Goal: Information Seeking & Learning: Learn about a topic

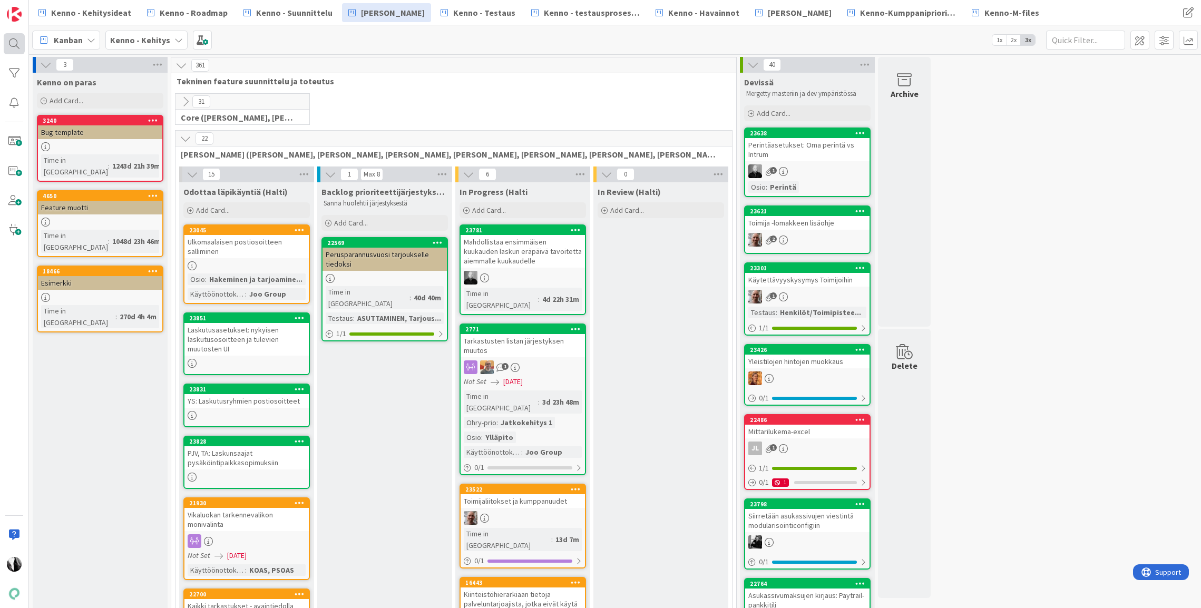
scroll to position [1796, 0]
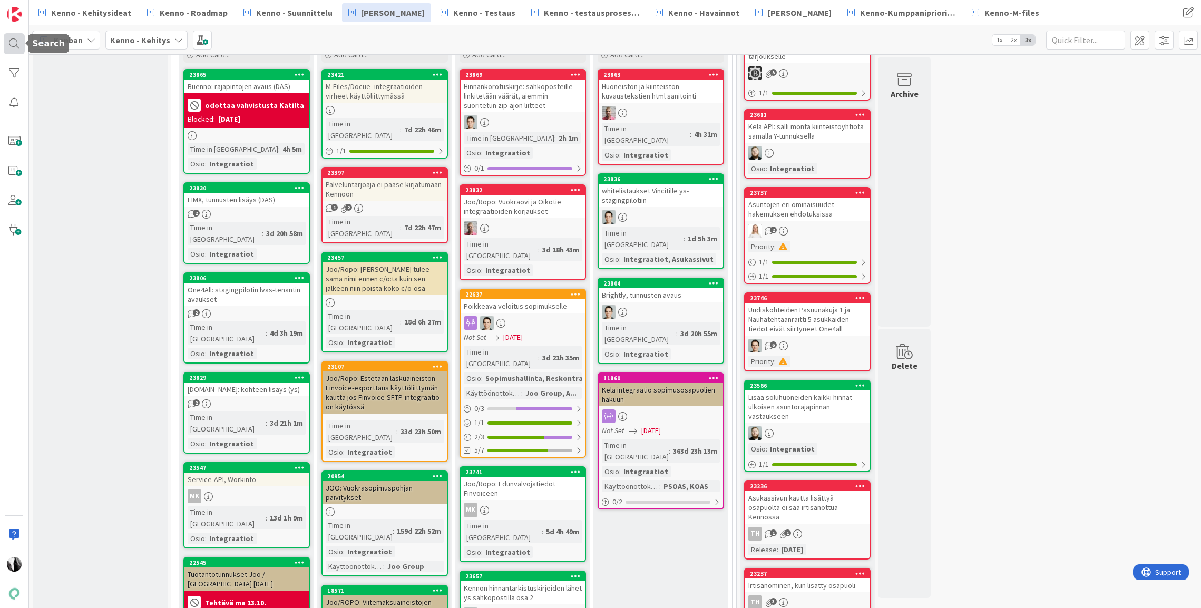
click at [15, 41] on div at bounding box center [14, 43] width 21 height 21
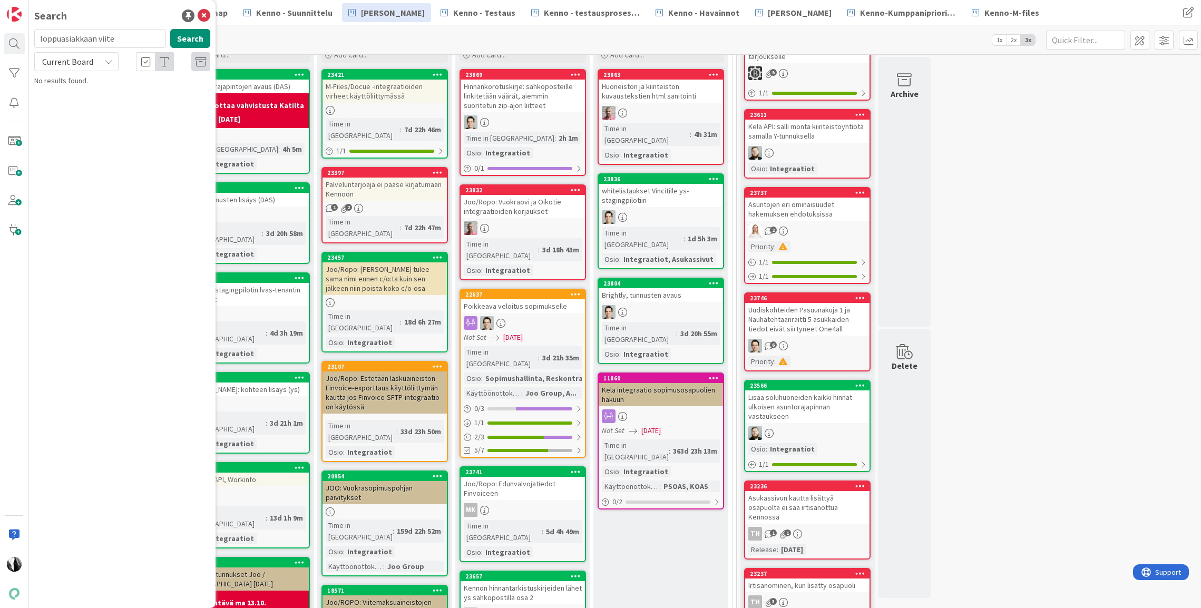
drag, startPoint x: 53, startPoint y: 40, endPoint x: 33, endPoint y: 40, distance: 19.5
click at [33, 40] on div "loppuasiakkaan viite Search" at bounding box center [122, 40] width 189 height 23
type input "19510"
drag, startPoint x: 105, startPoint y: 61, endPoint x: 96, endPoint y: 65, distance: 9.9
click at [105, 61] on icon at bounding box center [108, 61] width 8 height 8
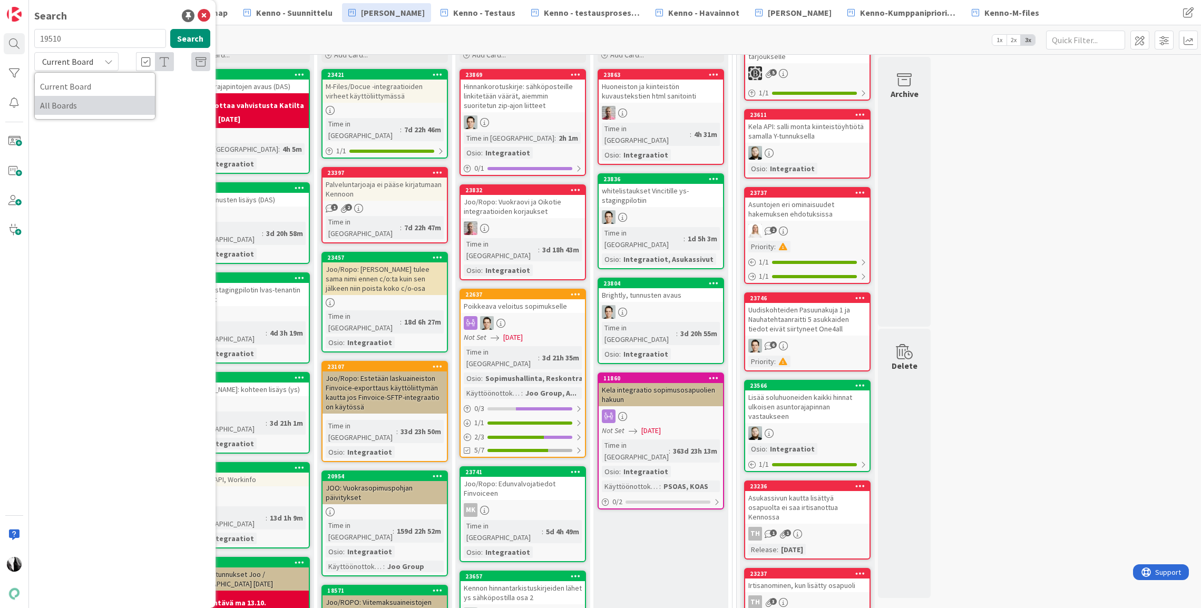
click at [81, 109] on span "All Boards" at bounding box center [95, 105] width 110 height 16
click at [144, 94] on span "Joo: Sisäänmuuttotarkastus-API (resident-apiin)" at bounding box center [128, 98] width 159 height 21
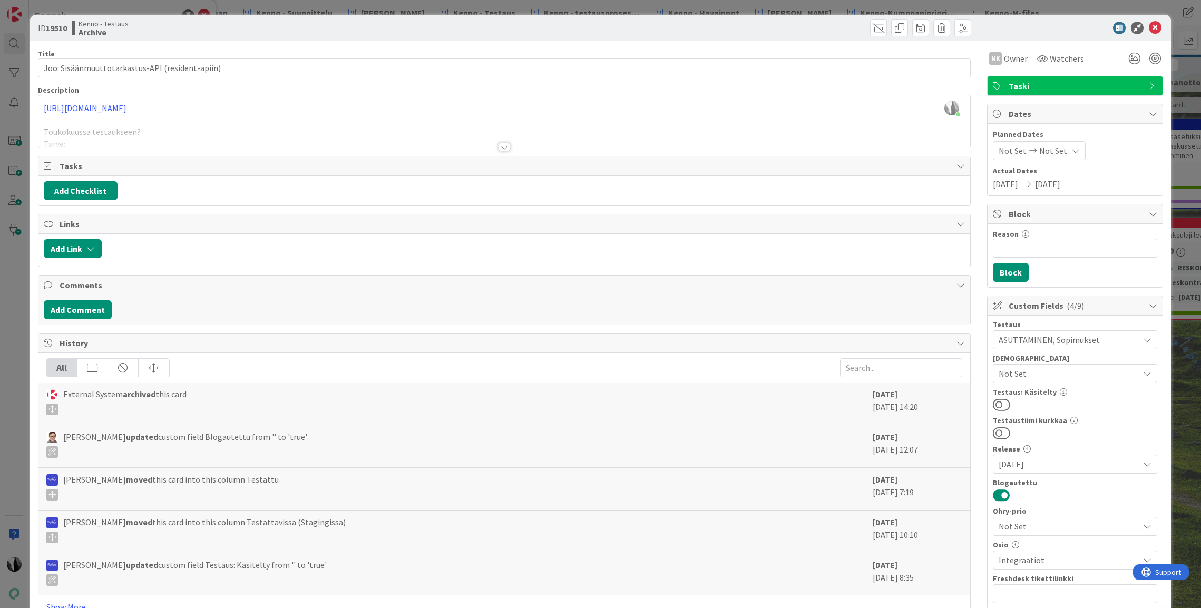
click at [504, 146] on div at bounding box center [504, 147] width 12 height 8
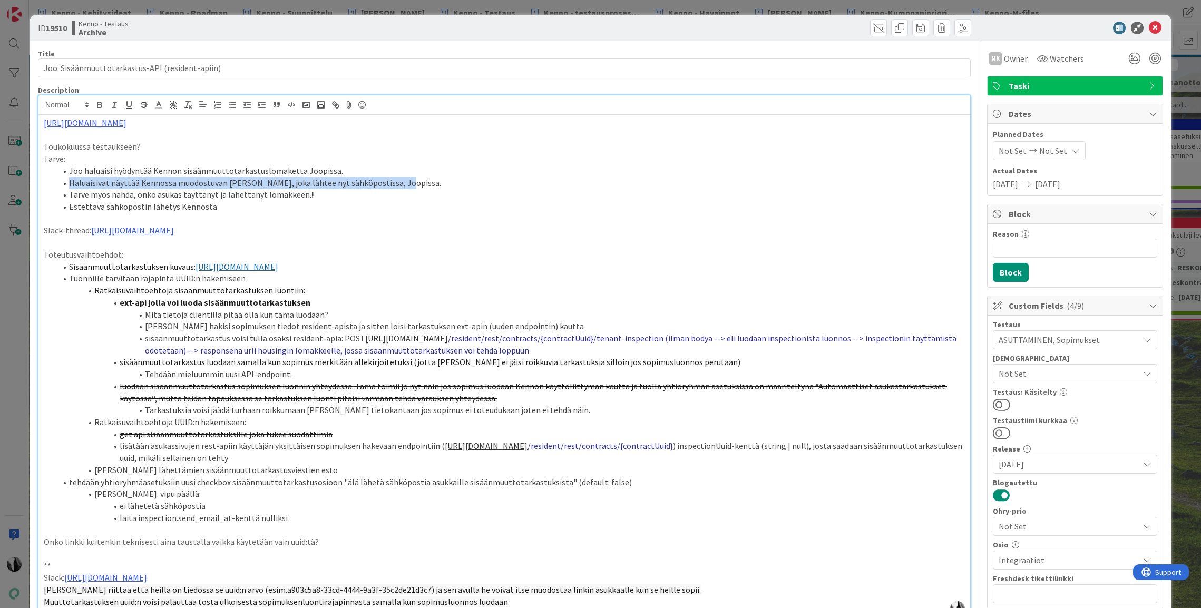
drag, startPoint x: 72, startPoint y: 183, endPoint x: 339, endPoint y: 194, distance: 267.4
click at [414, 183] on li "Haluaisivat näyttää Kennossa muodostuvan [PERSON_NAME], joka lähtee nyt sähköpo…" at bounding box center [510, 183] width 908 height 12
click at [316, 189] on li "Tarve myös nähdä, onko asukas täyttänyt ja lähettänyt lomakkeen. !" at bounding box center [510, 195] width 908 height 12
drag, startPoint x: 70, startPoint y: 194, endPoint x: 356, endPoint y: 202, distance: 286.2
click at [320, 190] on li "Tarve myös nähdä, onko asukas täyttänyt ja lähettänyt lomakkeen. !" at bounding box center [510, 195] width 908 height 12
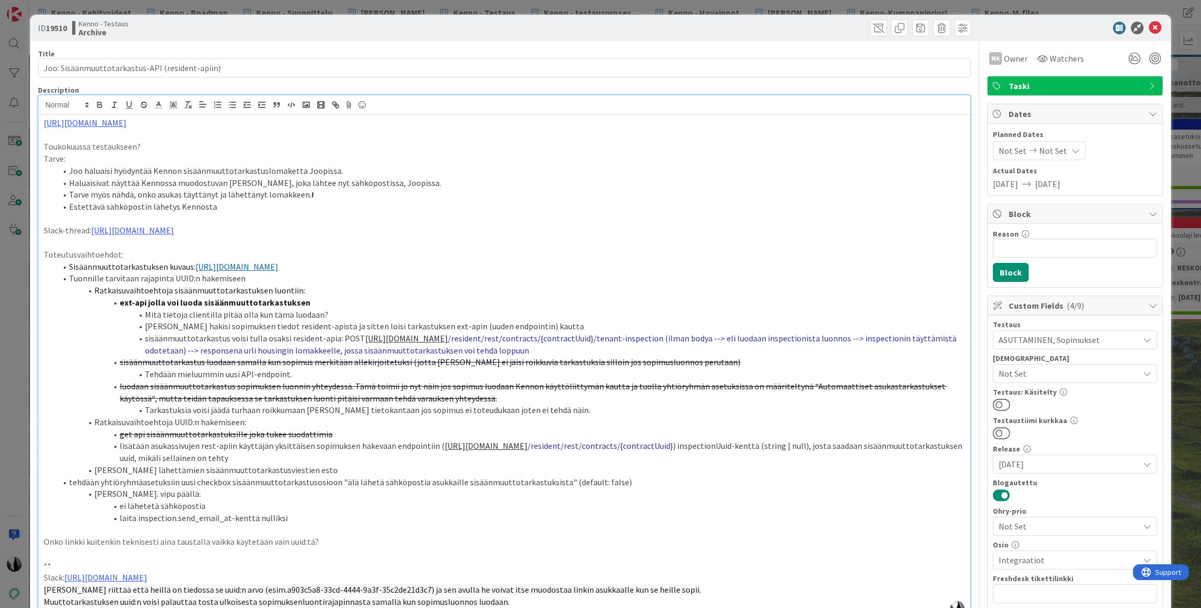
click at [364, 203] on li "Estettävä sähköpostin lähetys Kennosta" at bounding box center [510, 207] width 908 height 12
drag, startPoint x: 269, startPoint y: 341, endPoint x: 433, endPoint y: 341, distance: 164.4
click at [436, 340] on li "sisäänmuuttotarkastus voisi tulla osaksi resident-apia: POST [URL][DOMAIN_NAME]…" at bounding box center [510, 344] width 908 height 24
click at [669, 482] on li "tehdään yhtiöryhmäasetuksiin uusi checkbox sisäänmuuttotarkastusosioon "älä läh…" at bounding box center [510, 482] width 908 height 12
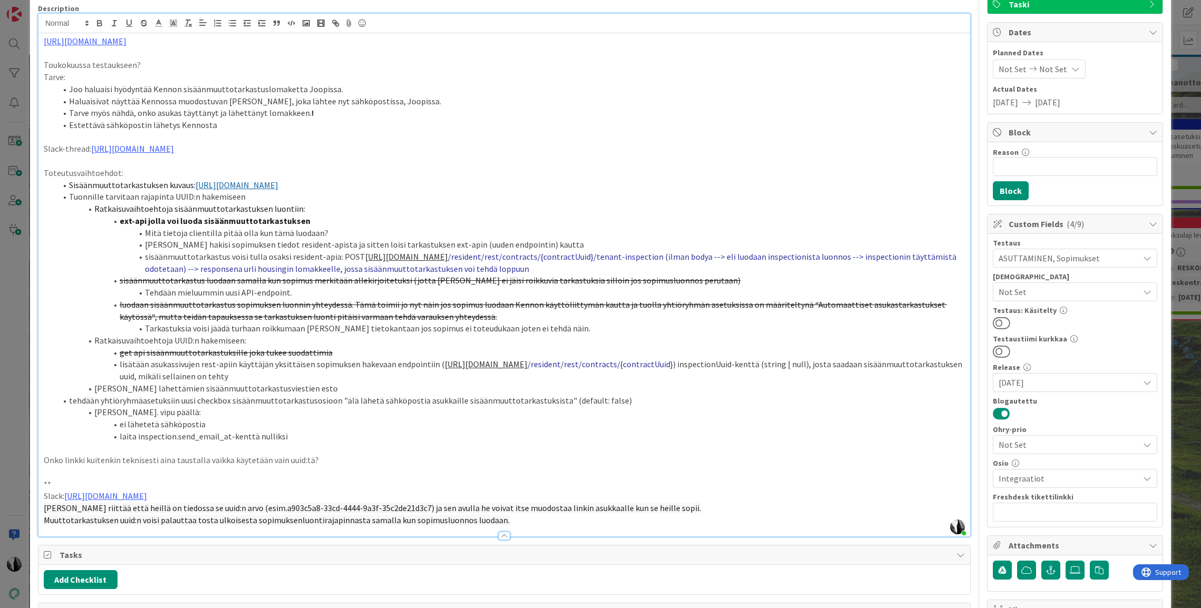
scroll to position [77, 0]
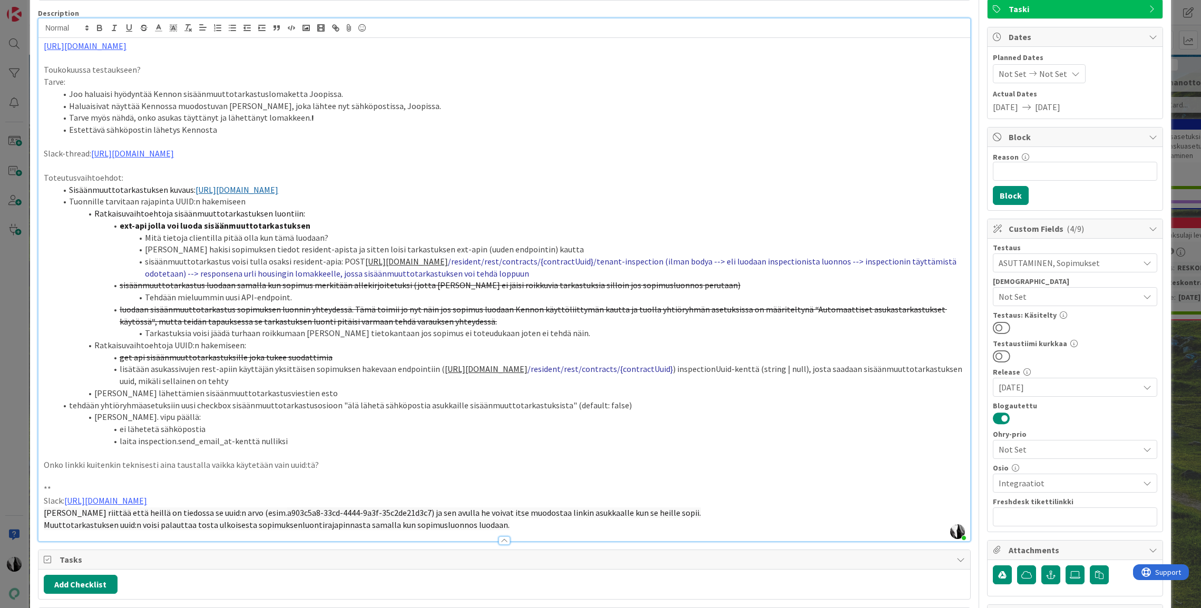
click at [157, 186] on span "Sisäänmuuttotarkastuksen kuvaus:" at bounding box center [132, 189] width 126 height 11
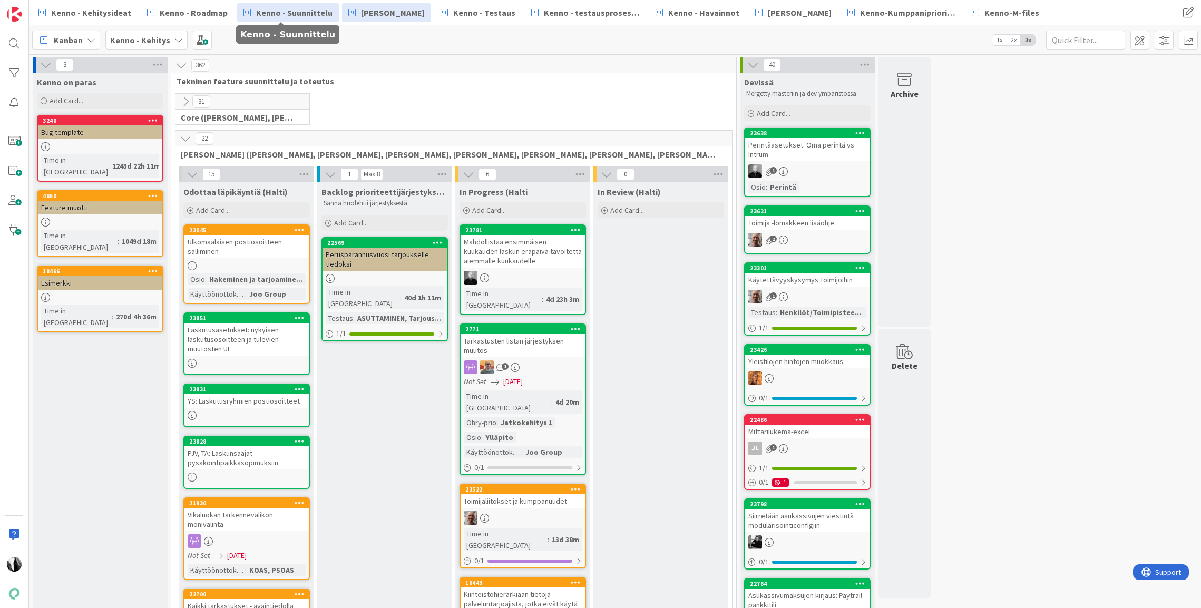
click at [281, 9] on span "Kenno - Suunnittelu" at bounding box center [294, 12] width 76 height 13
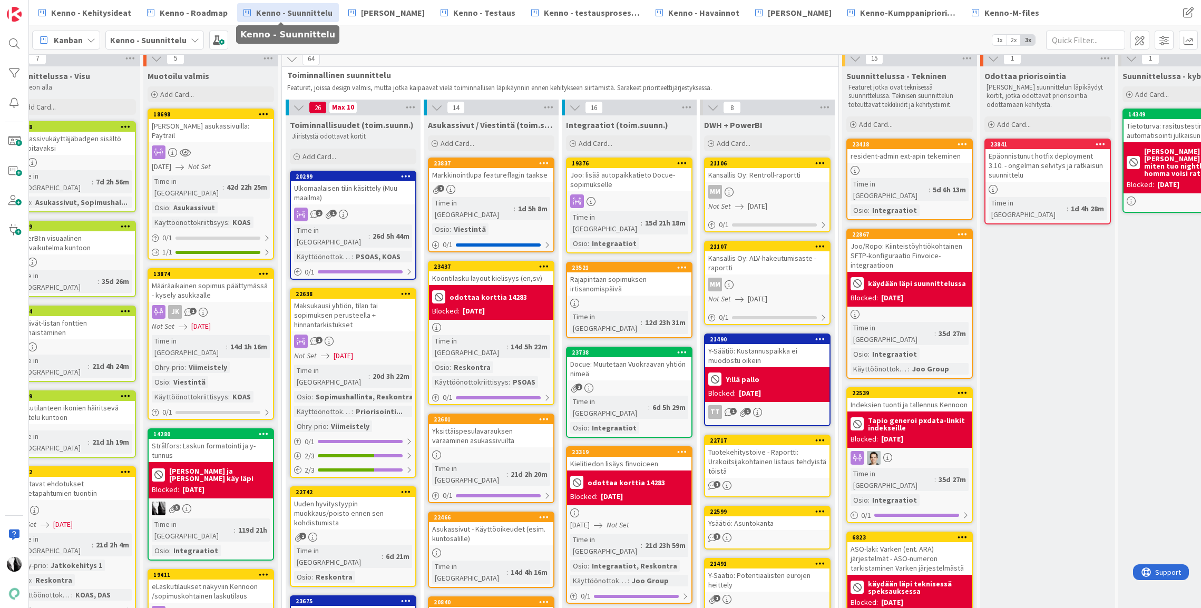
scroll to position [6, 303]
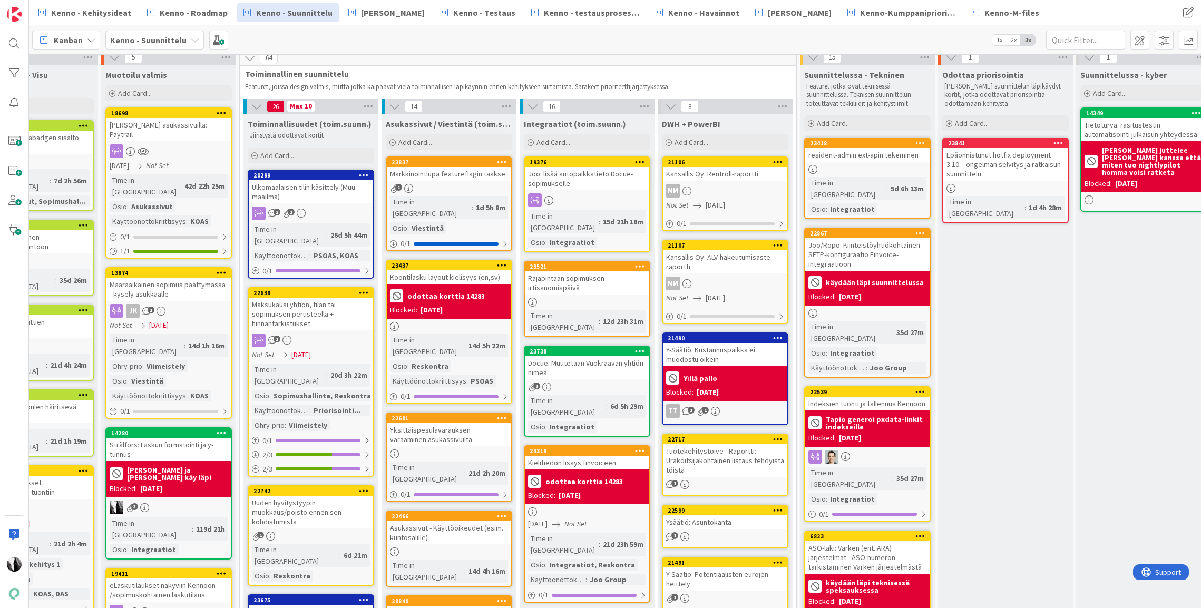
scroll to position [7, 344]
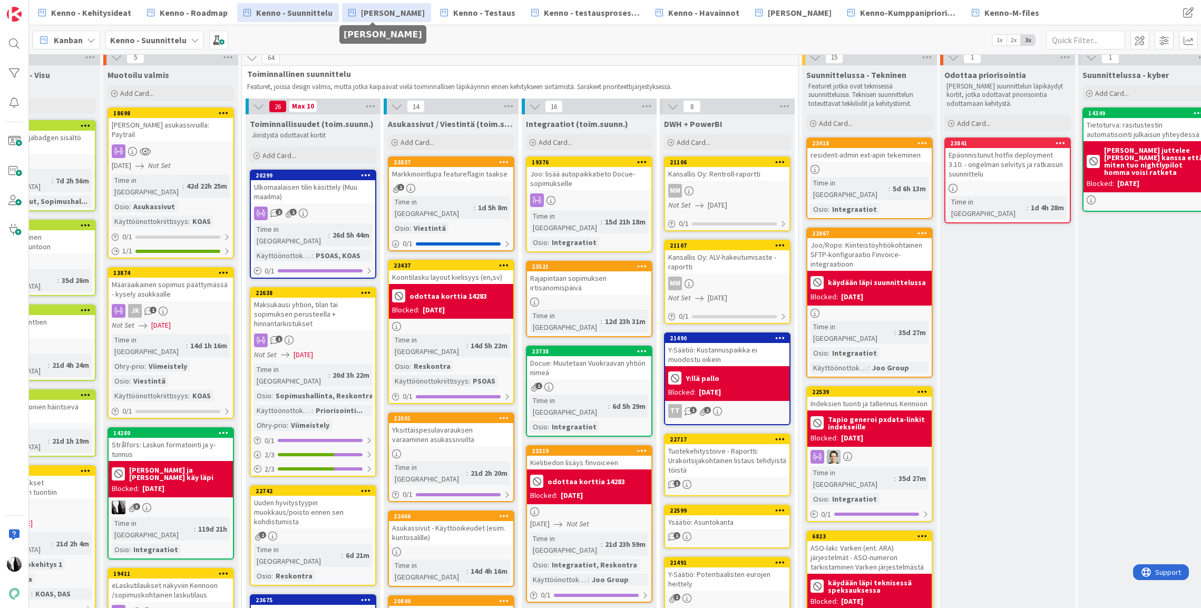
click at [390, 16] on span "[PERSON_NAME]" at bounding box center [393, 12] width 64 height 13
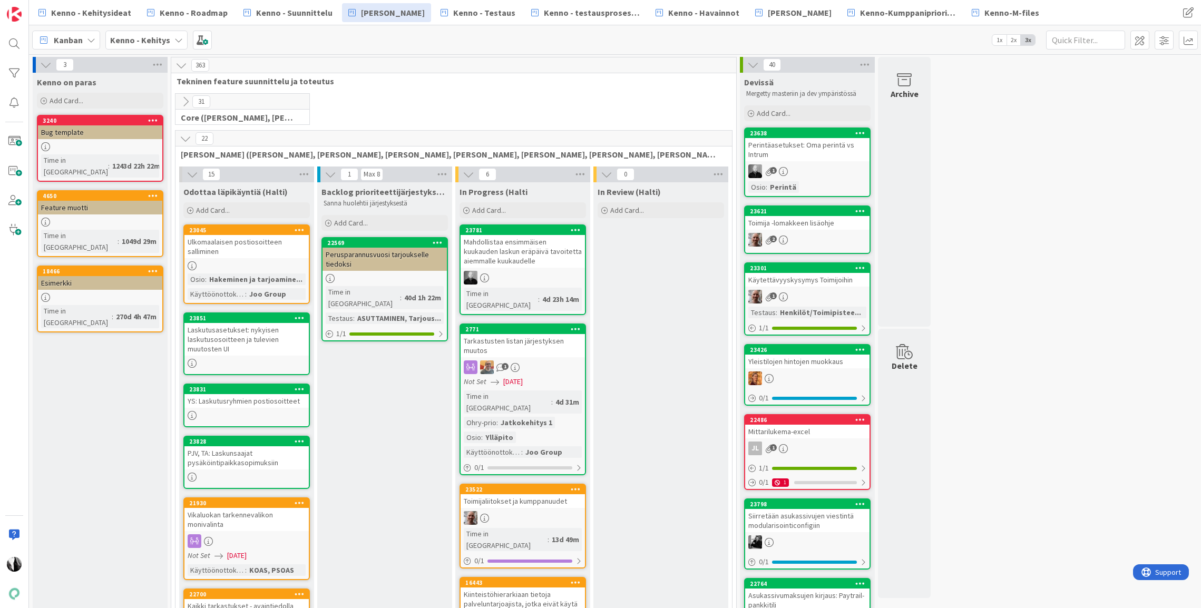
click at [185, 138] on icon at bounding box center [186, 139] width 12 height 12
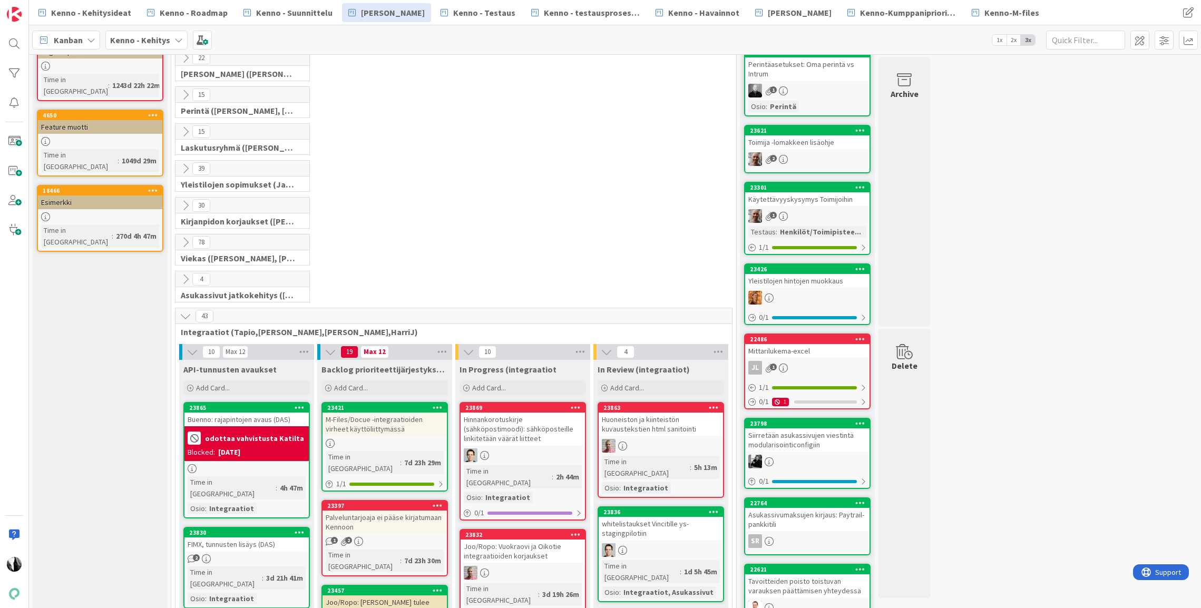
scroll to position [82, 0]
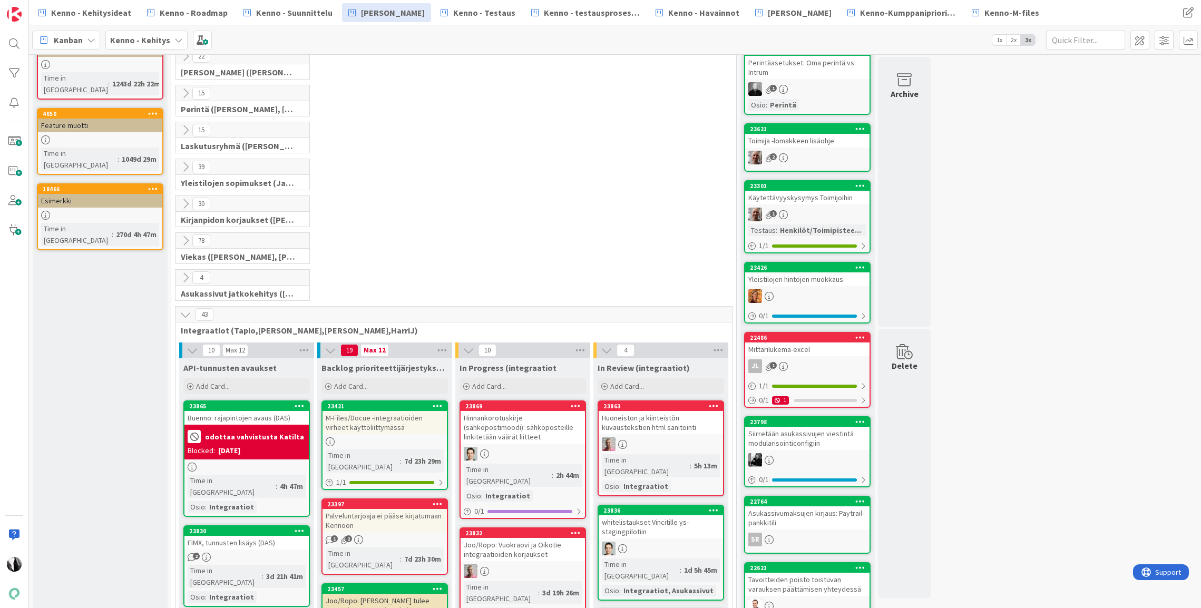
click at [186, 313] on icon at bounding box center [186, 315] width 12 height 12
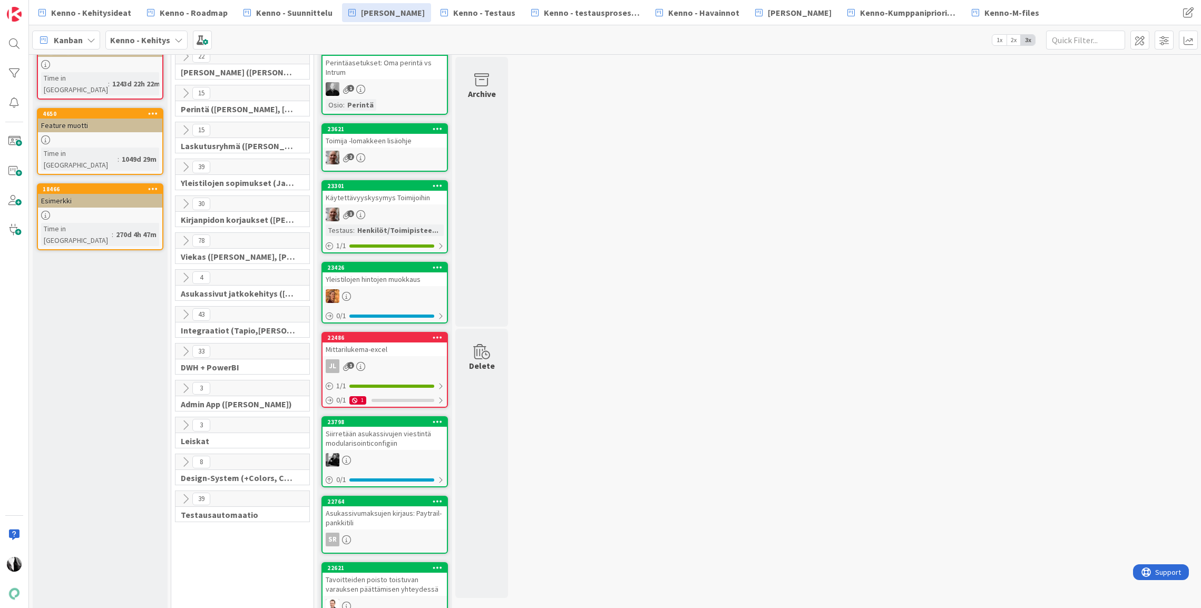
click at [185, 239] on icon at bounding box center [186, 241] width 12 height 12
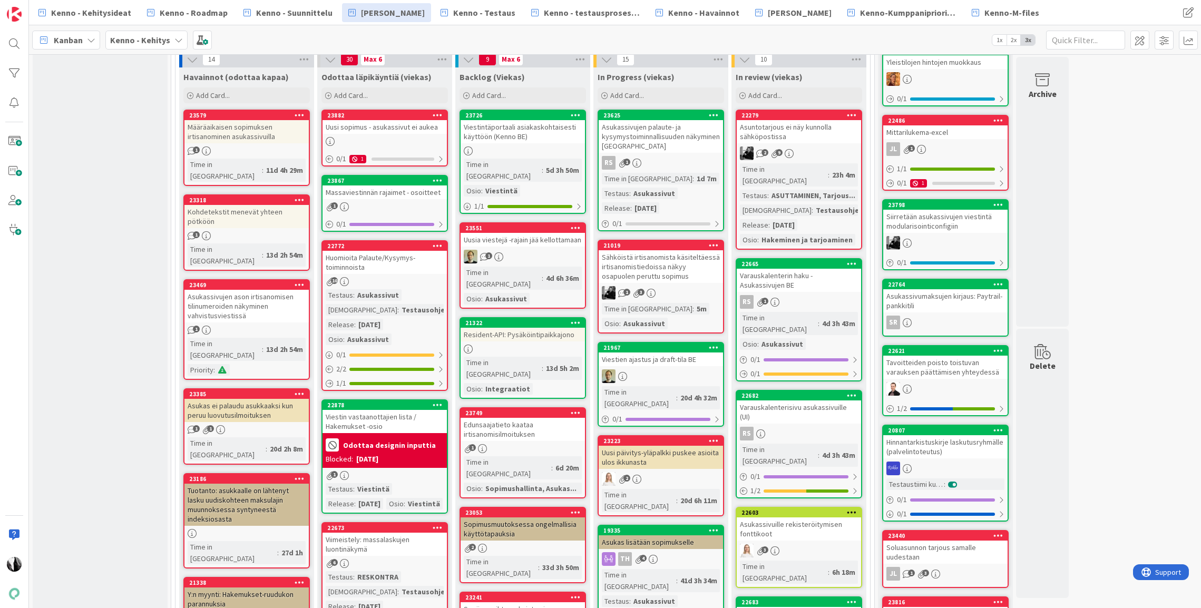
scroll to position [298, 0]
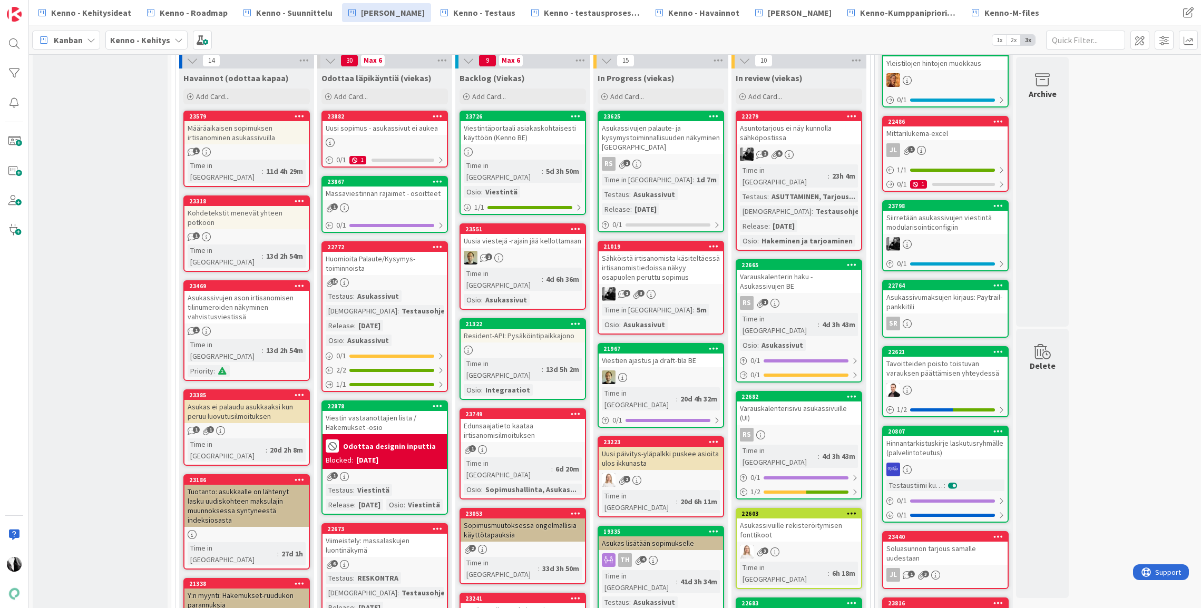
click at [498, 329] on div "Resident-API: Pysäköintipaikkajono" at bounding box center [522, 336] width 124 height 14
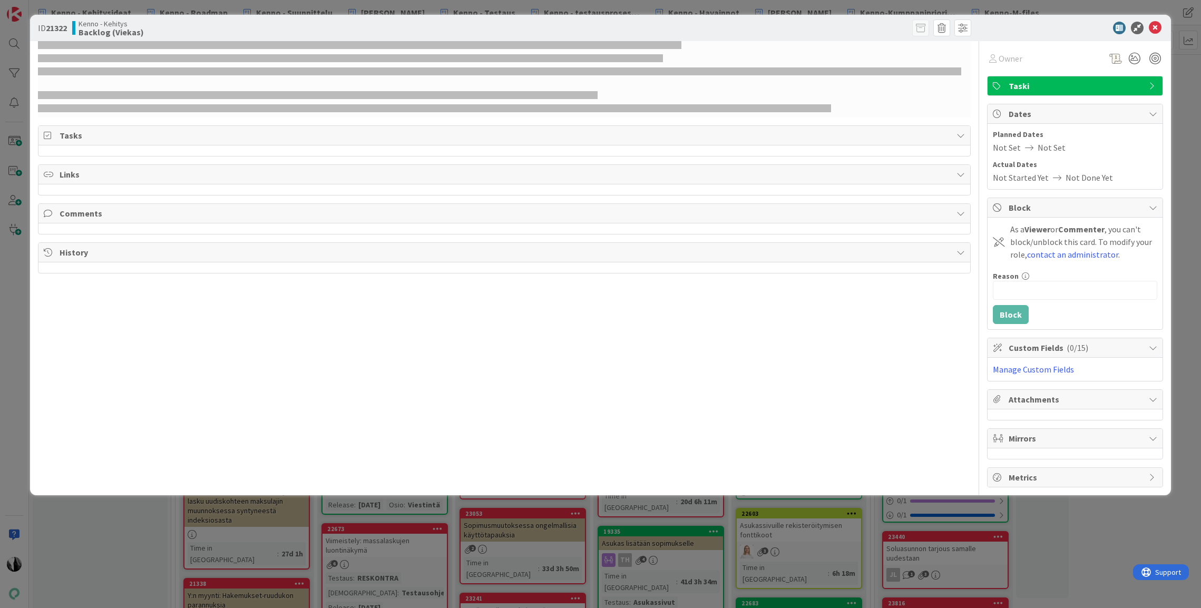
select select "javascript"
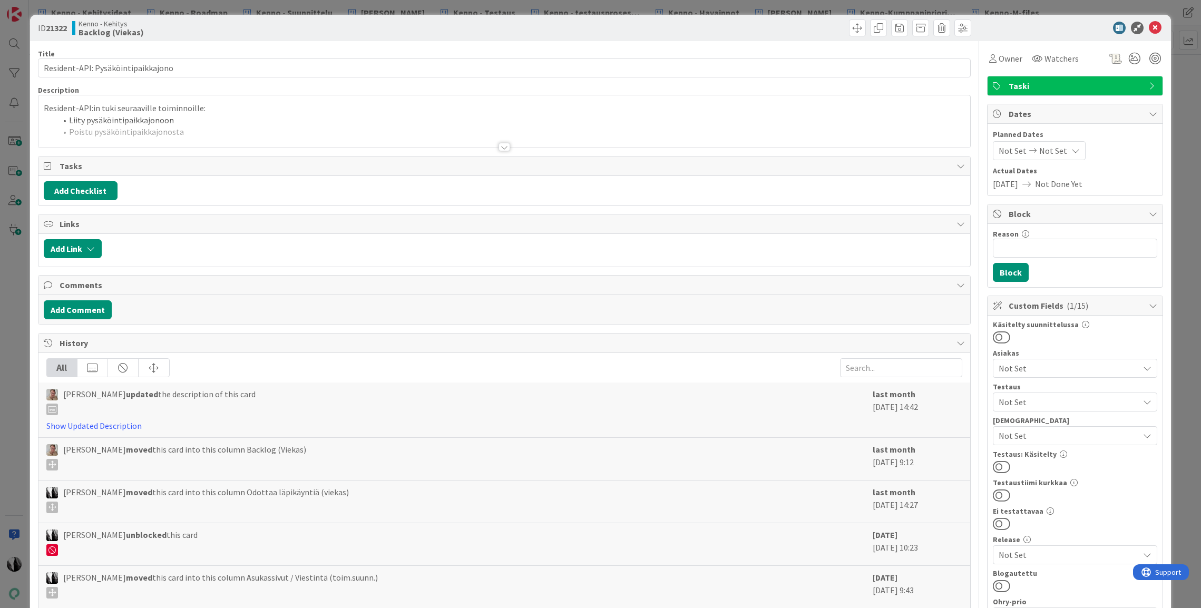
click at [503, 146] on div at bounding box center [504, 147] width 12 height 8
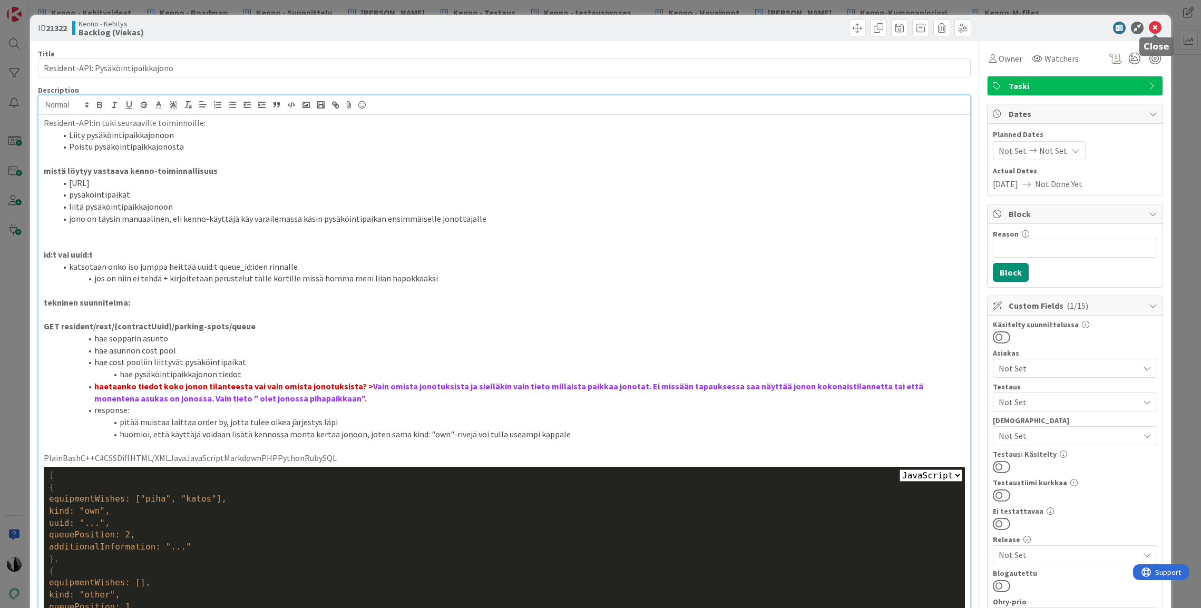
click at [1154, 27] on icon at bounding box center [1155, 28] width 13 height 13
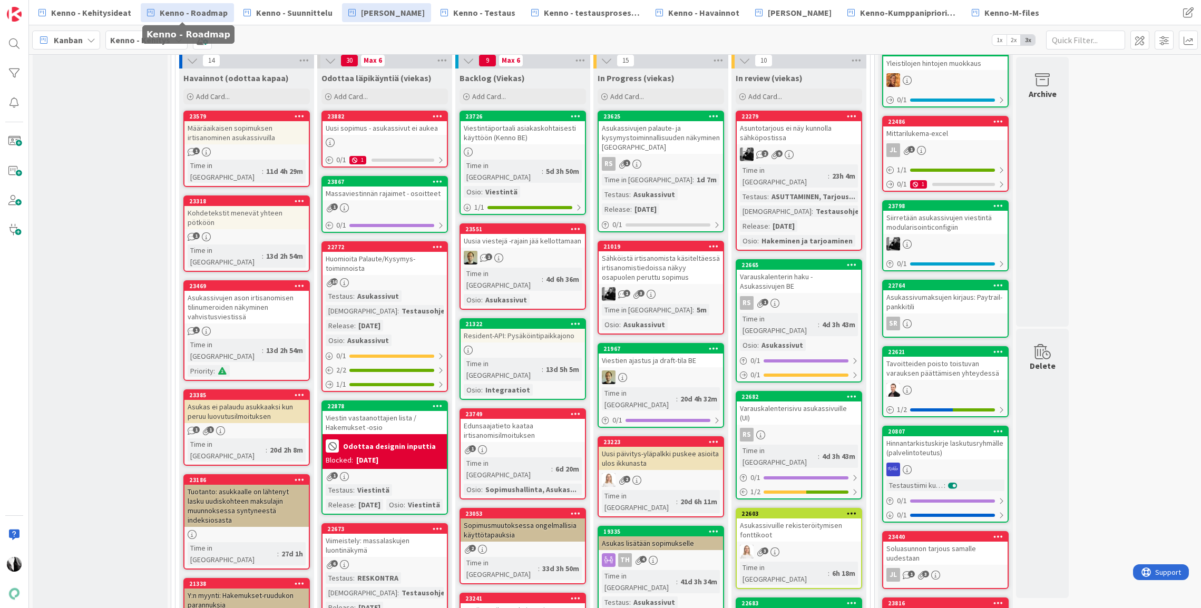
click at [194, 13] on span "Kenno - Roadmap" at bounding box center [194, 12] width 68 height 13
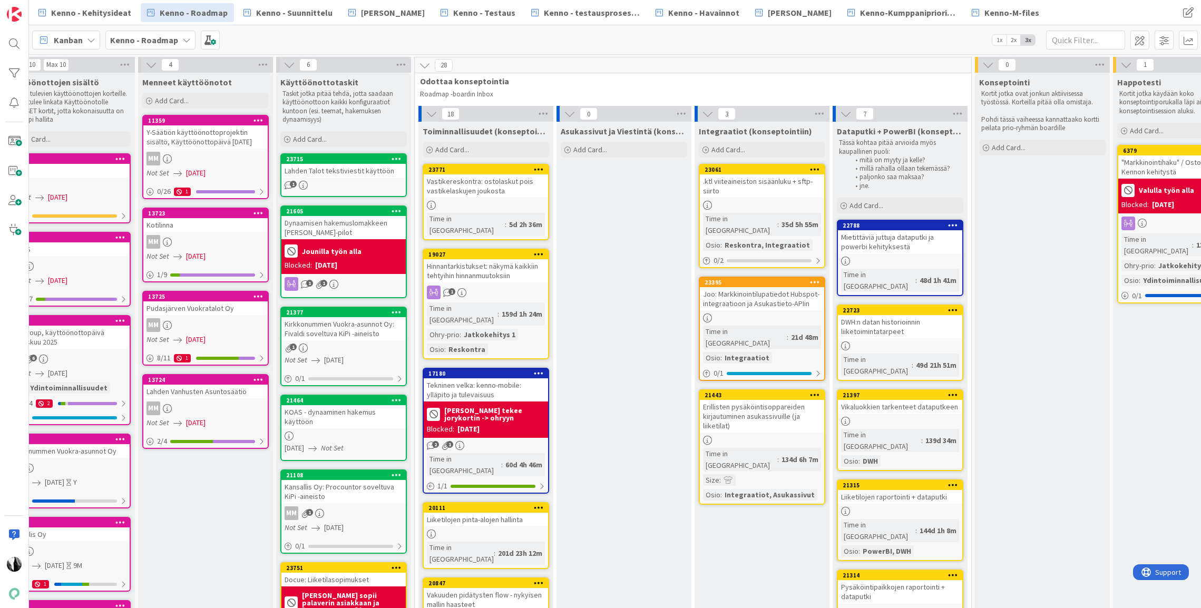
scroll to position [0, 43]
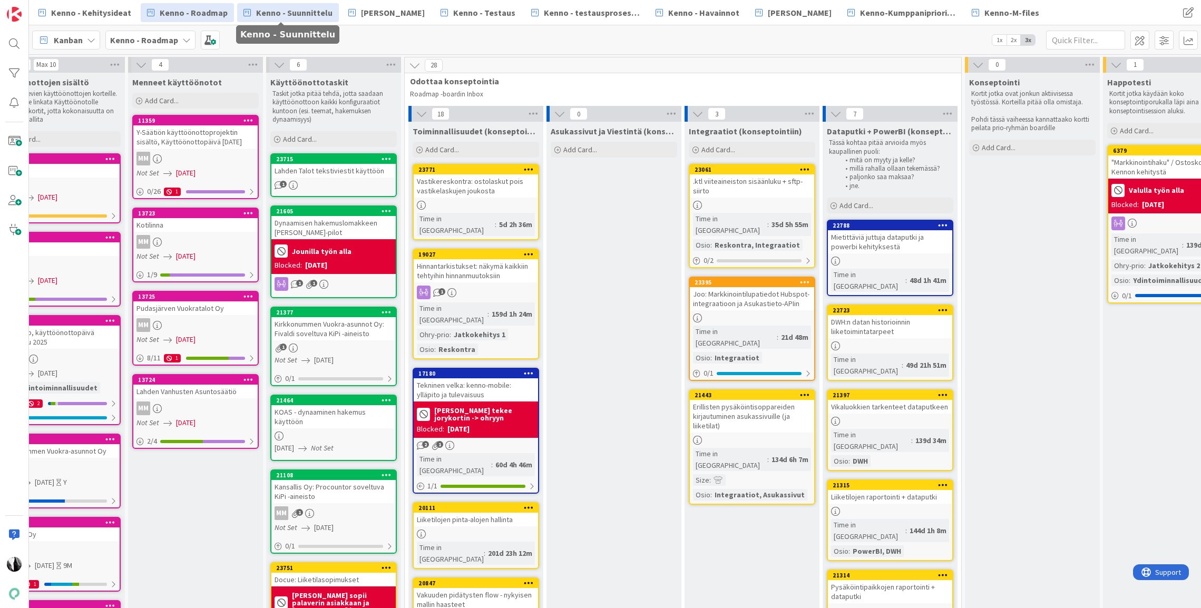
click at [302, 16] on span "Kenno - Suunnittelu" at bounding box center [294, 12] width 76 height 13
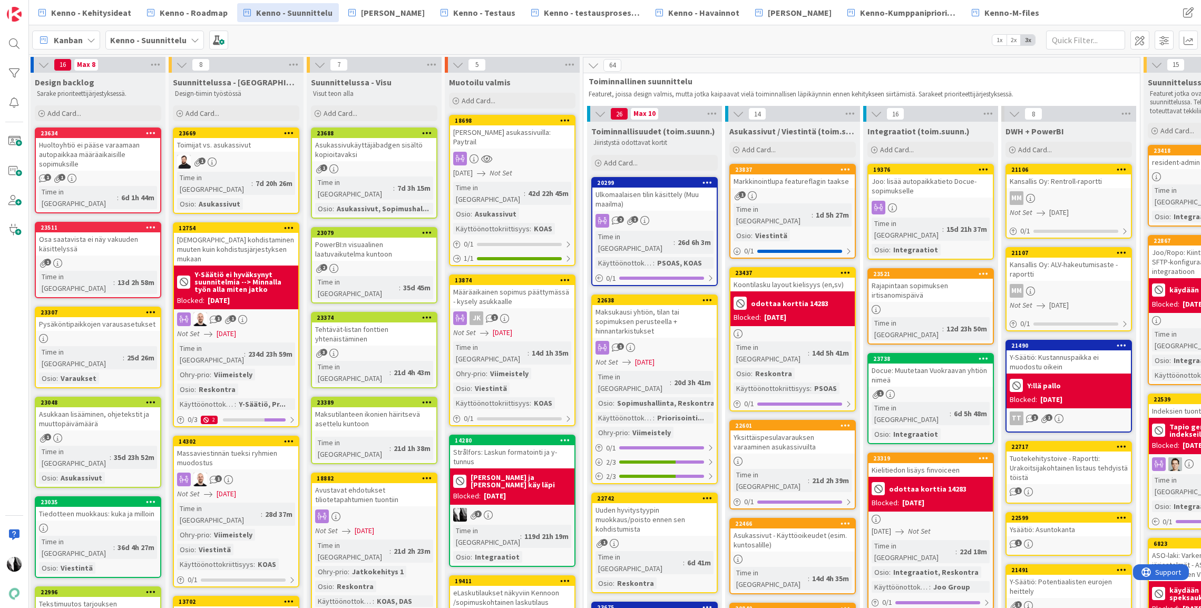
scroll to position [0, 3]
click at [212, 13] on span "Kenno - Roadmap" at bounding box center [194, 12] width 68 height 13
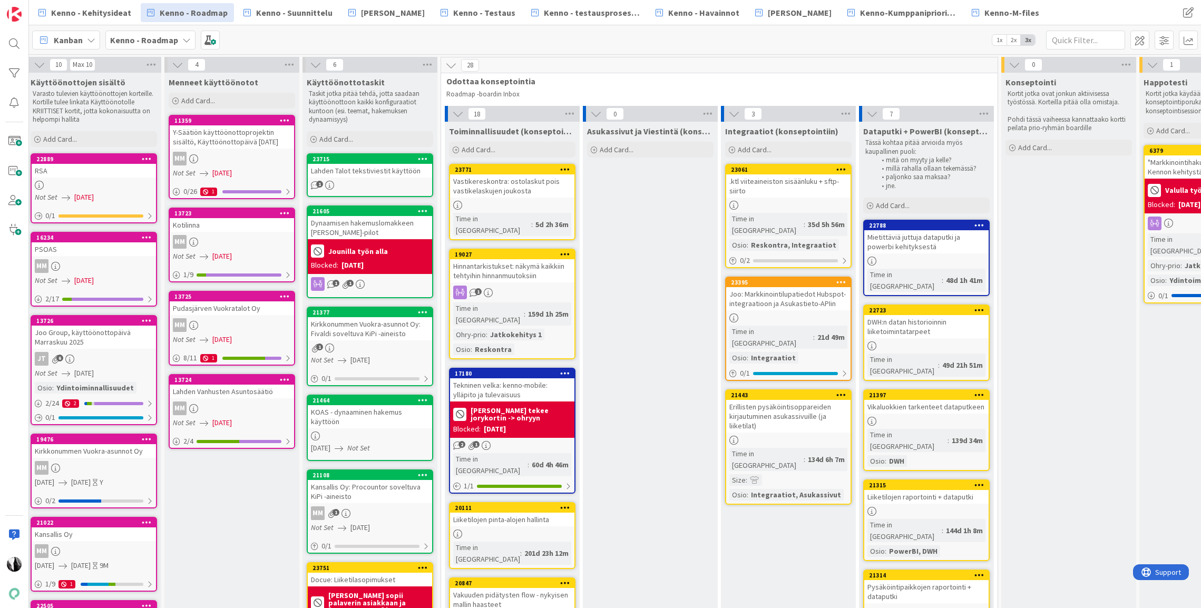
scroll to position [0, 7]
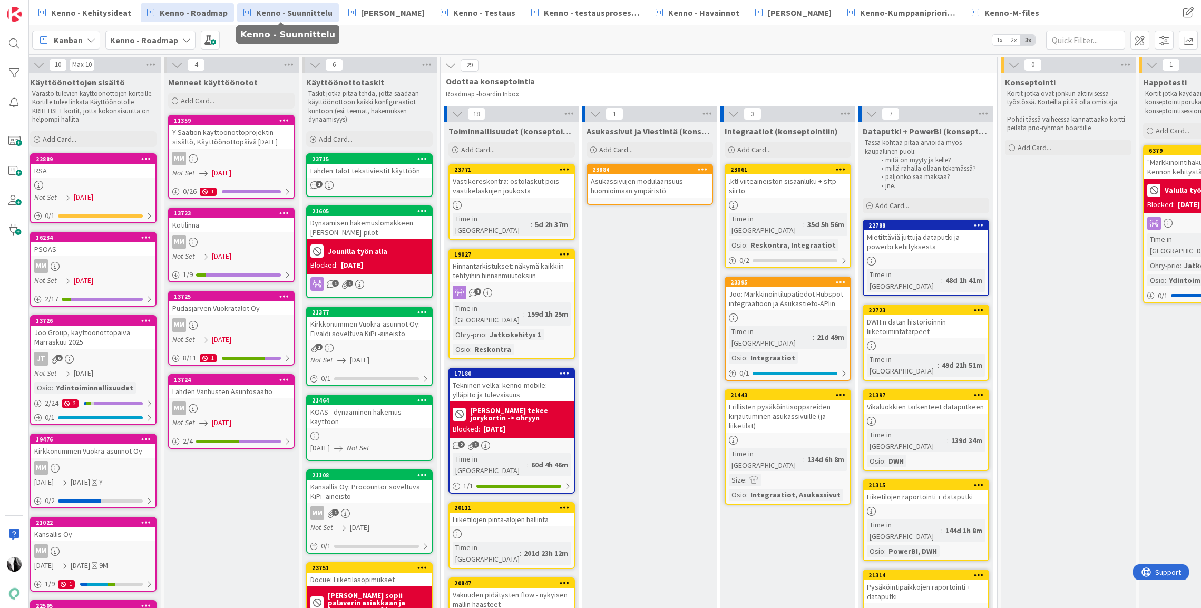
click at [312, 11] on span "Kenno - Suunnittelu" at bounding box center [294, 12] width 76 height 13
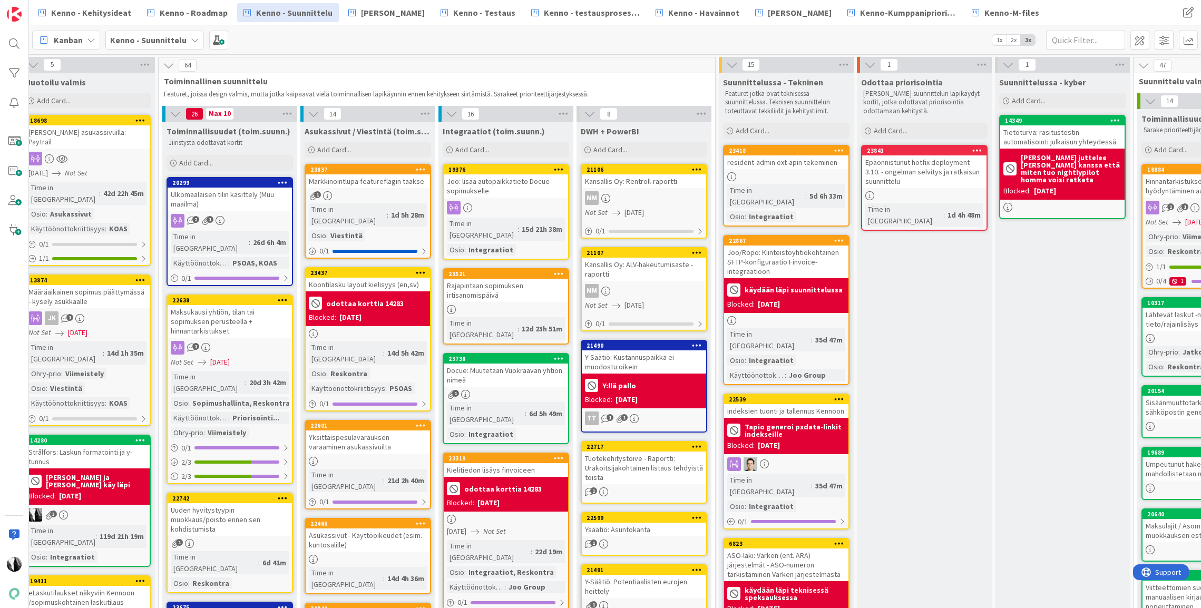
scroll to position [0, 443]
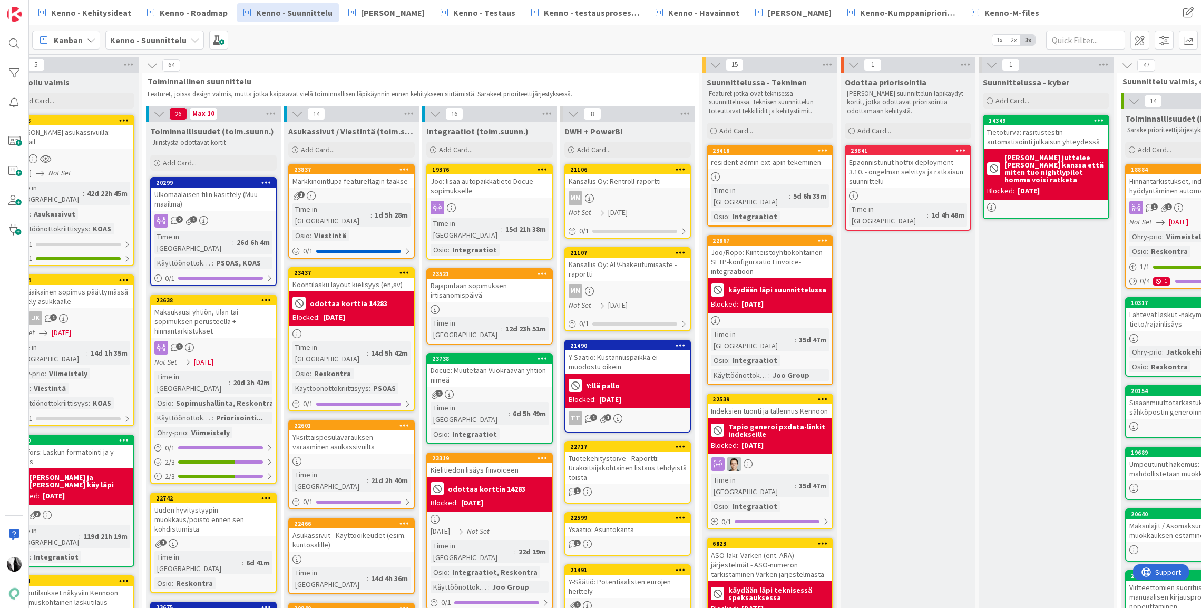
click at [363, 183] on div "Markkinointlupa featureflagin taakse" at bounding box center [351, 181] width 124 height 14
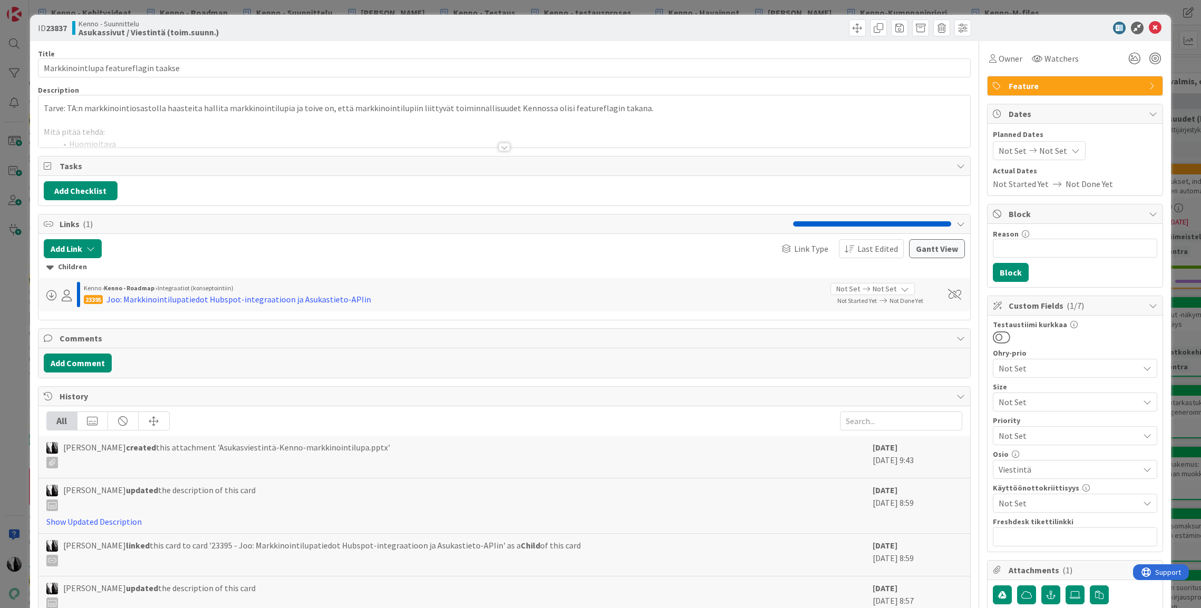
click at [503, 145] on div at bounding box center [504, 147] width 12 height 8
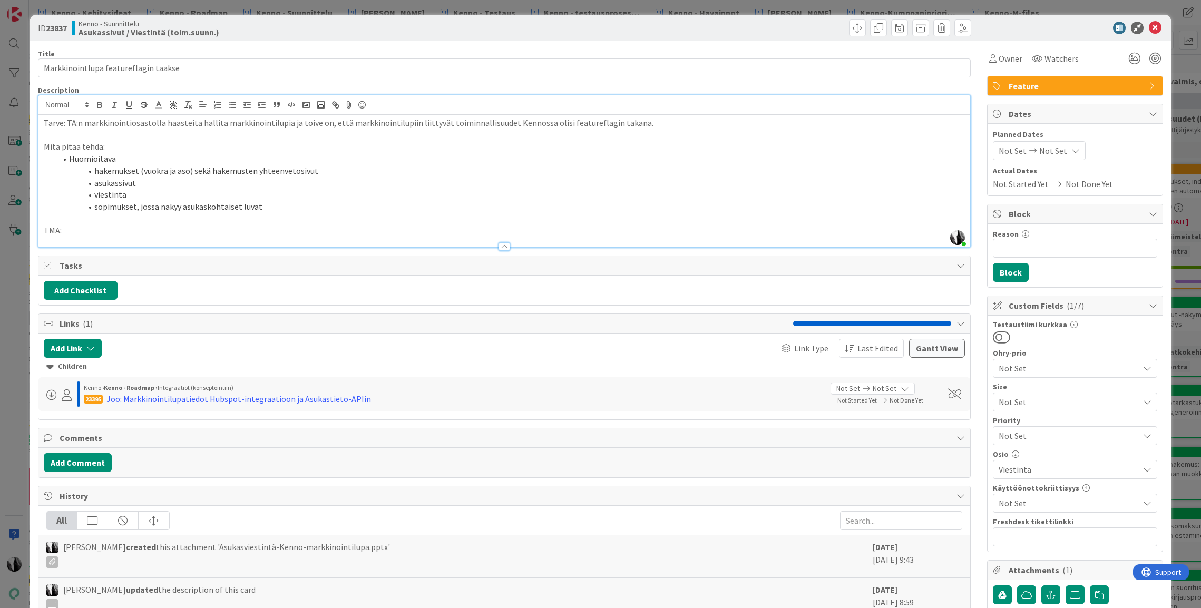
click at [123, 230] on p "TMA:" at bounding box center [504, 230] width 921 height 12
click at [48, 230] on p "TMA:" at bounding box center [504, 230] width 921 height 12
click at [74, 230] on p "TMA:" at bounding box center [504, 230] width 921 height 12
drag, startPoint x: 96, startPoint y: 170, endPoint x: 137, endPoint y: 172, distance: 41.1
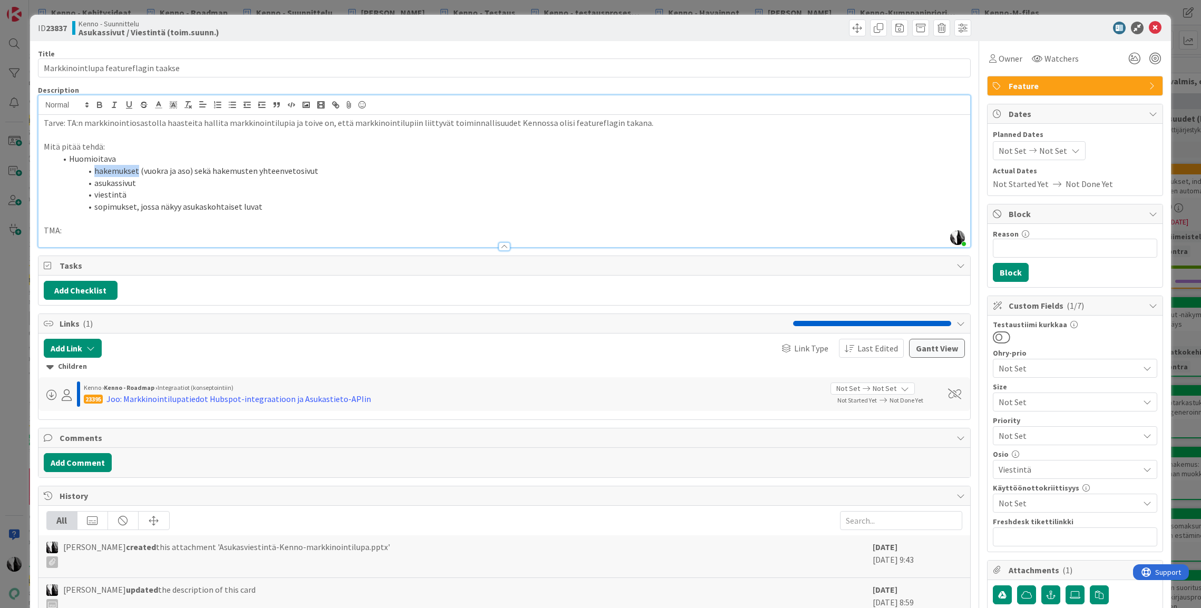
click at [137, 172] on li "hakemukset (vuokra ja aso) sekä hakemusten yhteenvetosivut" at bounding box center [510, 171] width 908 height 12
click at [124, 186] on li "asukassivut" at bounding box center [510, 183] width 908 height 12
click at [103, 230] on p "TMA:" at bounding box center [504, 230] width 921 height 12
click at [384, 168] on li "hakemukset (vuokra ja aso) sekä hakemusten yhteenvetosivut" at bounding box center [510, 171] width 908 height 12
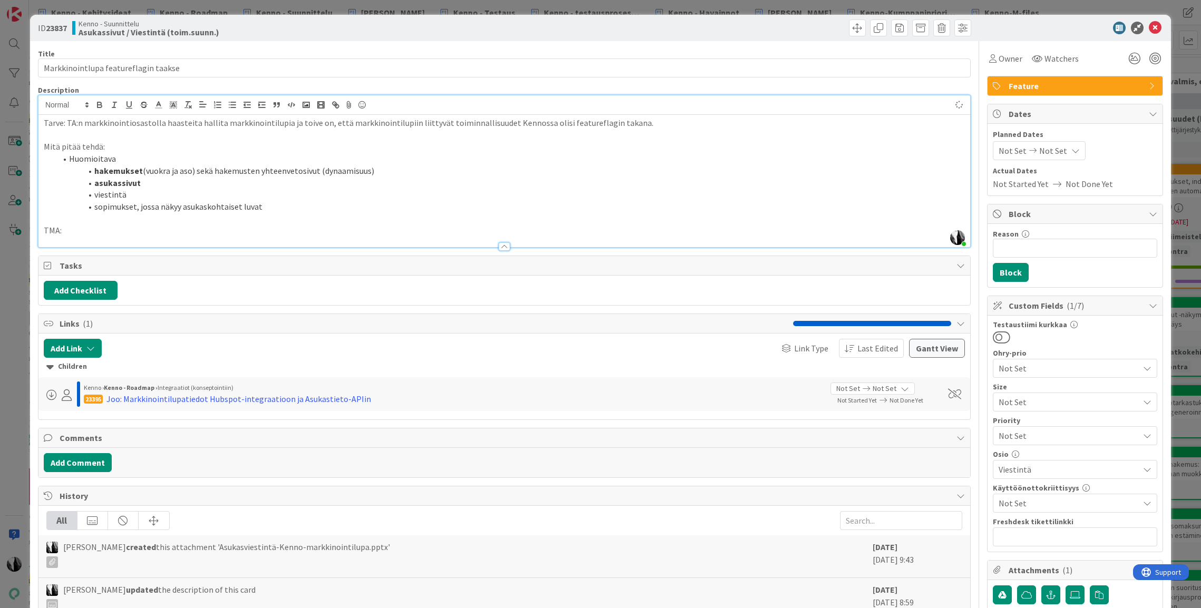
scroll to position [4, 0]
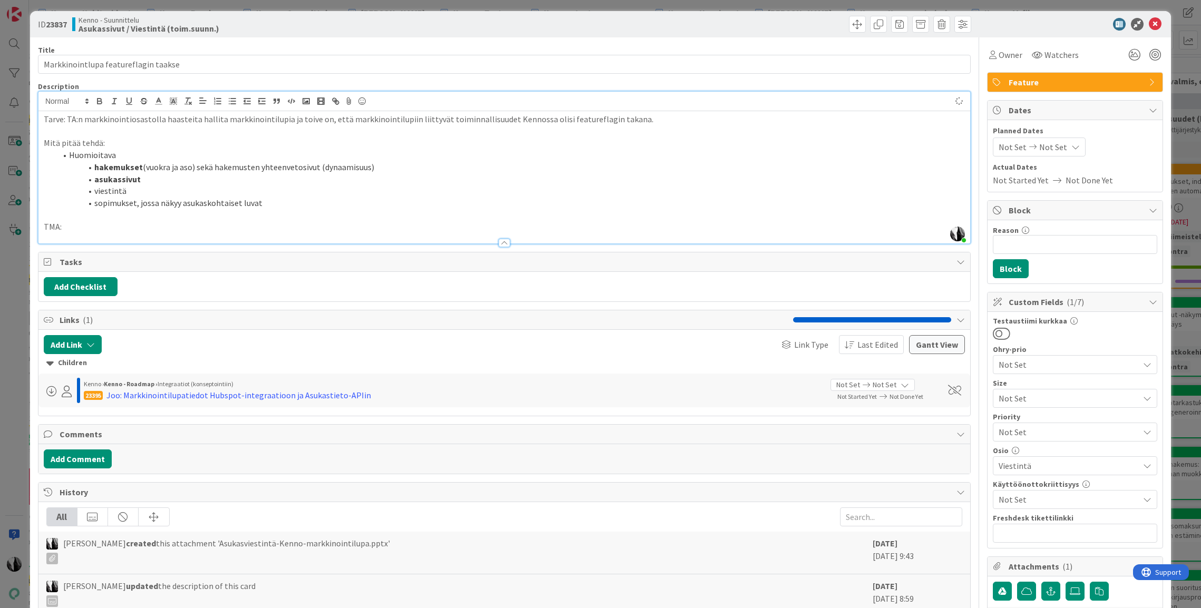
drag, startPoint x: 257, startPoint y: 184, endPoint x: 271, endPoint y: 181, distance: 14.6
click at [257, 184] on li "asukassivut" at bounding box center [510, 179] width 908 height 12
drag, startPoint x: 140, startPoint y: 179, endPoint x: 215, endPoint y: 178, distance: 74.8
click at [215, 178] on li "asukassivut (voidaan piilottaa)" at bounding box center [510, 179] width 908 height 12
click at [100, 101] on icon "button" at bounding box center [99, 102] width 4 height 3
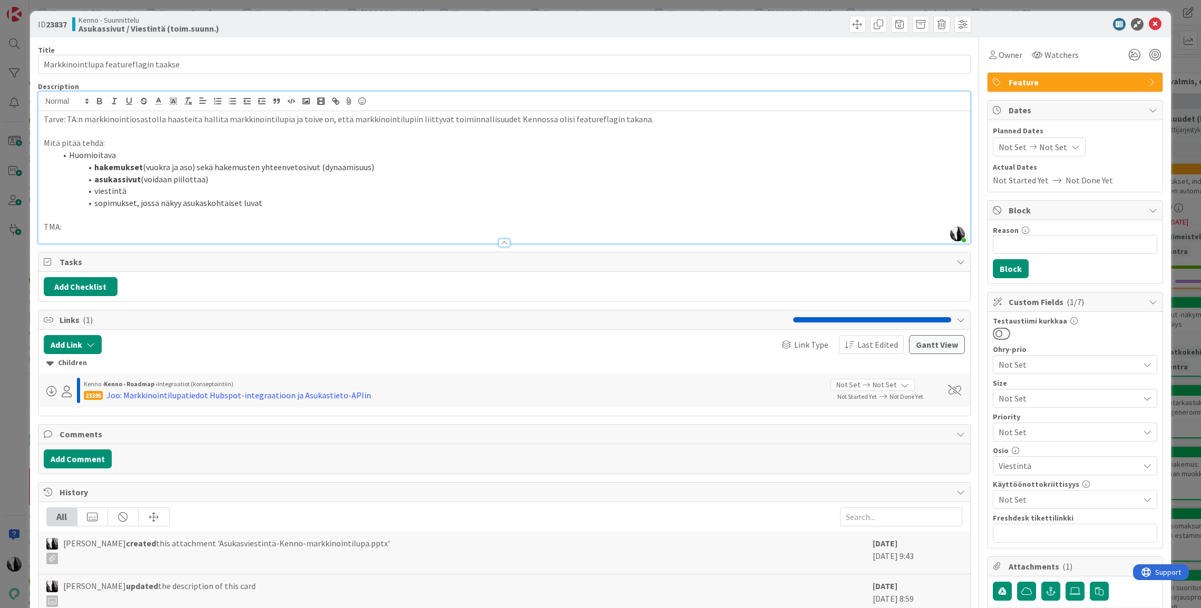
click at [252, 182] on li "asukassivut (voidaan piilottaa)" at bounding box center [510, 179] width 908 height 12
click at [98, 231] on p "TMA:" at bounding box center [504, 227] width 921 height 12
click at [90, 228] on p "TMA:" at bounding box center [504, 227] width 921 height 12
drag, startPoint x: 94, startPoint y: 192, endPoint x: 260, endPoint y: 203, distance: 166.3
click at [259, 204] on ol "Huomioitava hakemukset (vuokra ja aso) sekä hakemusten yhteenvetosivut (dynaami…" at bounding box center [504, 179] width 921 height 60
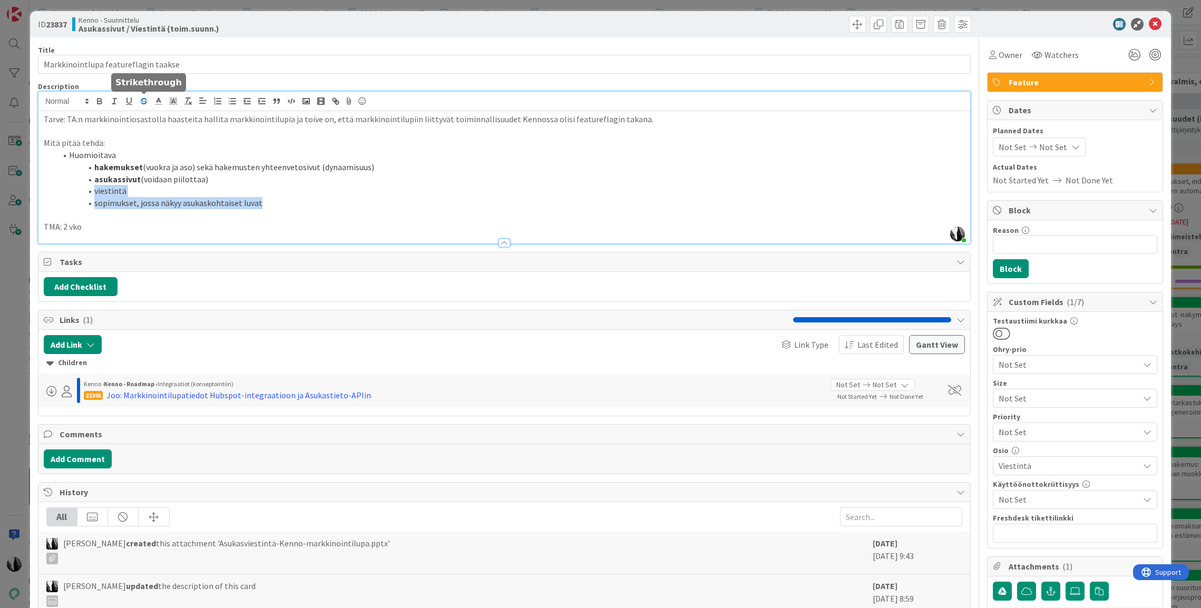
click at [142, 100] on icon "button" at bounding box center [143, 99] width 5 height 3
click at [299, 204] on li "sopimukset, jossa näkyy asukaskohtaiset luvat" at bounding box center [510, 203] width 908 height 12
click at [192, 230] on p "TMA: 2 vko" at bounding box center [504, 227] width 921 height 12
click at [1055, 21] on div at bounding box center [1069, 24] width 187 height 13
click at [1158, 22] on icon at bounding box center [1155, 24] width 13 height 13
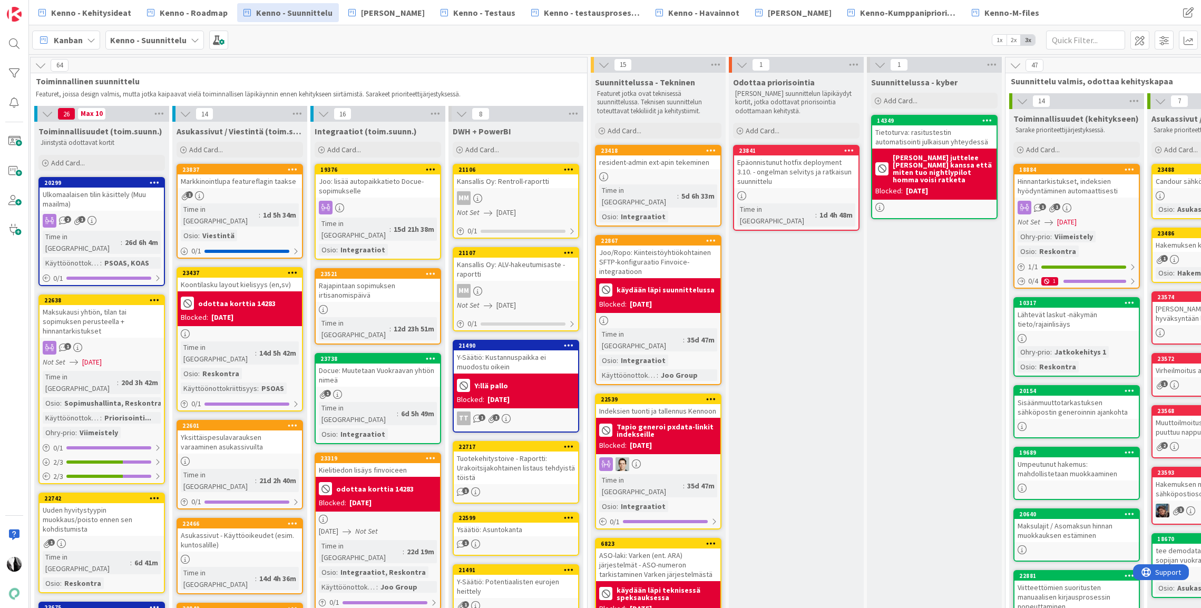
scroll to position [0, 546]
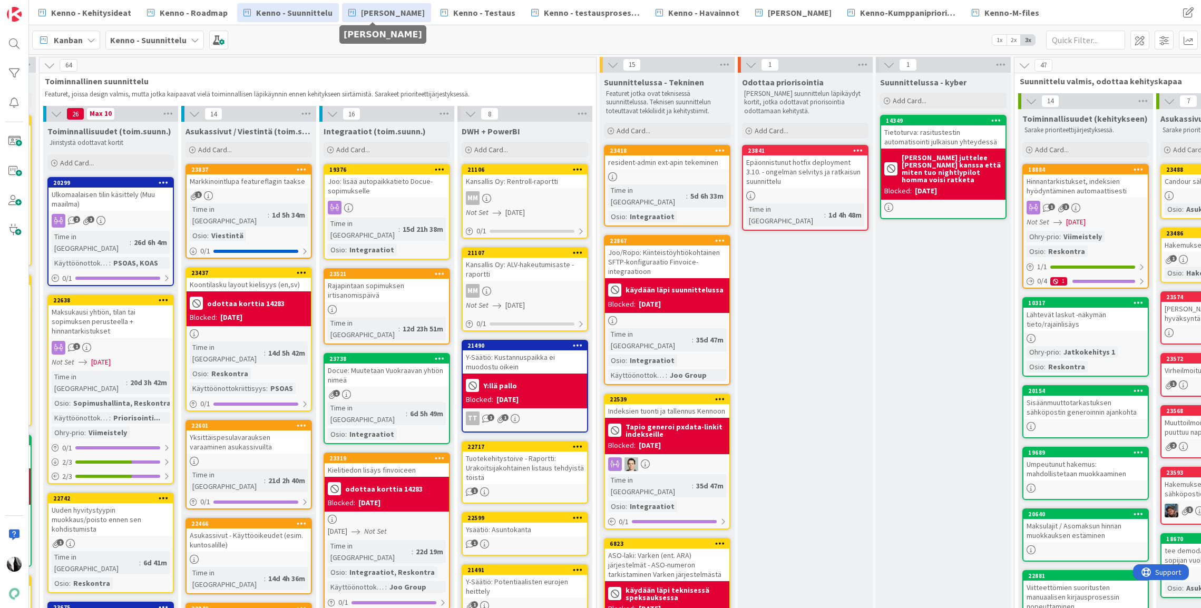
click at [389, 16] on span "[PERSON_NAME]" at bounding box center [393, 12] width 64 height 13
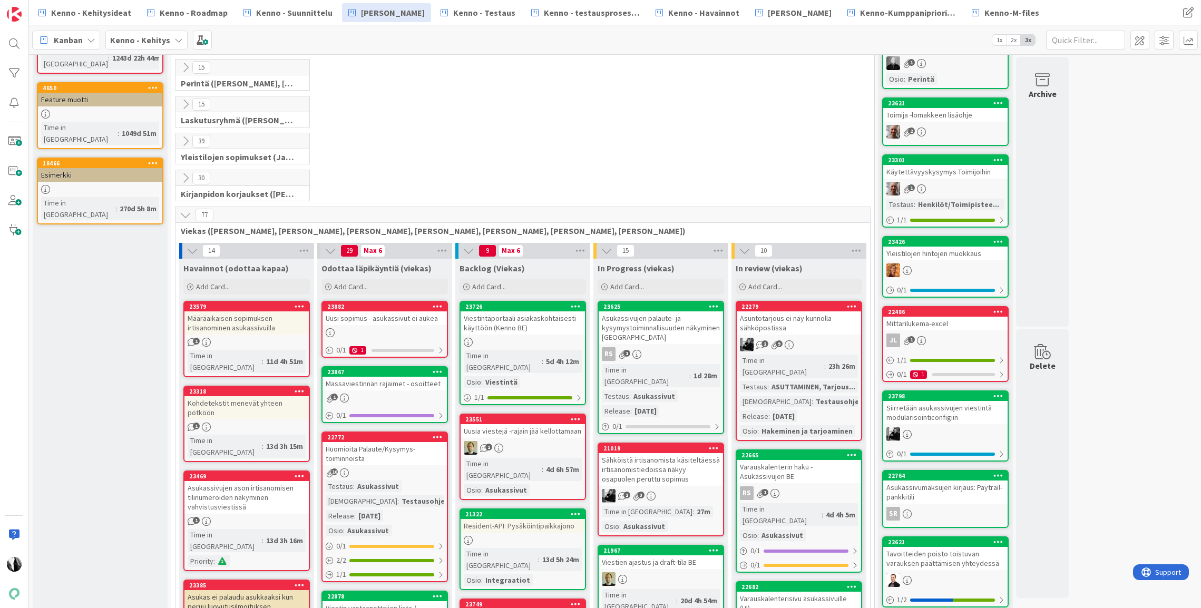
scroll to position [110, 0]
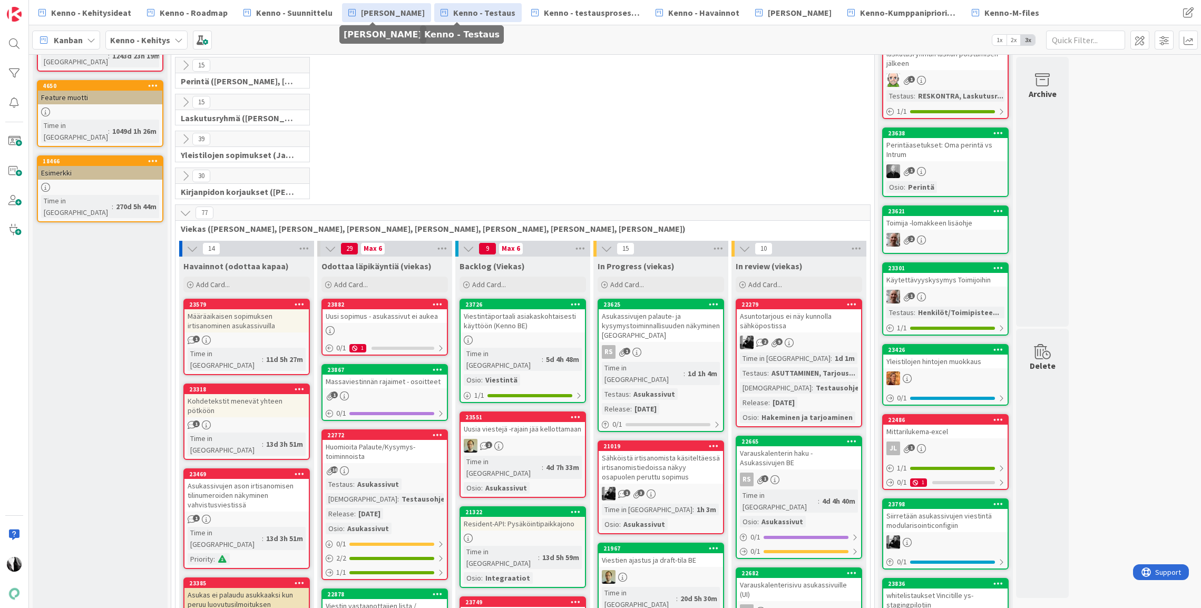
click at [470, 13] on span "Kenno - Testaus" at bounding box center [484, 12] width 62 height 13
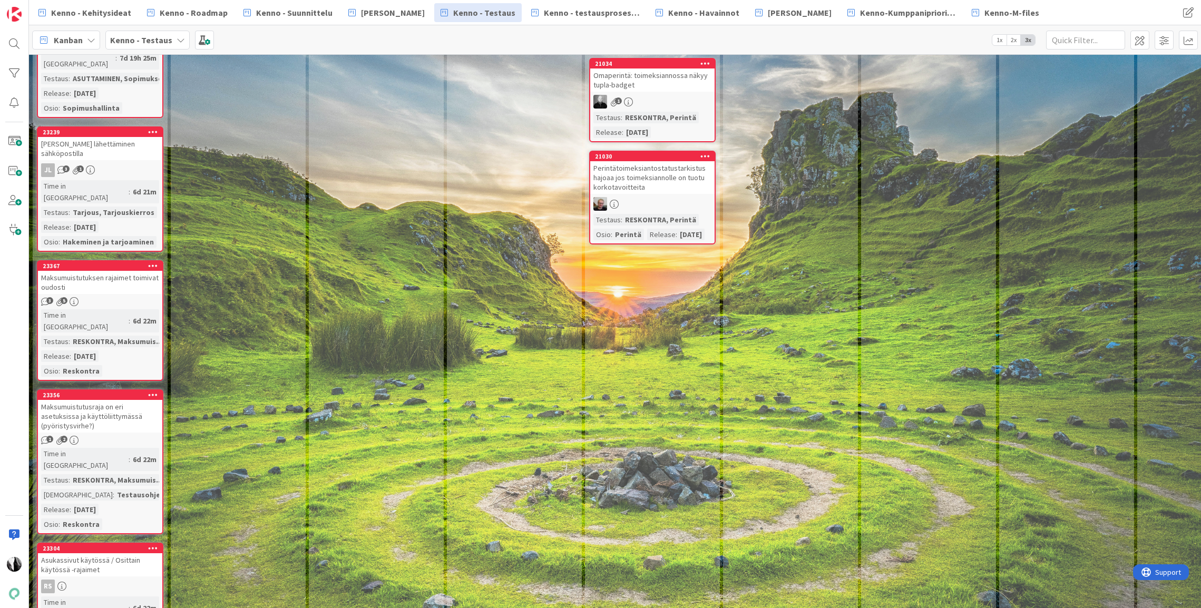
scroll to position [6095, 0]
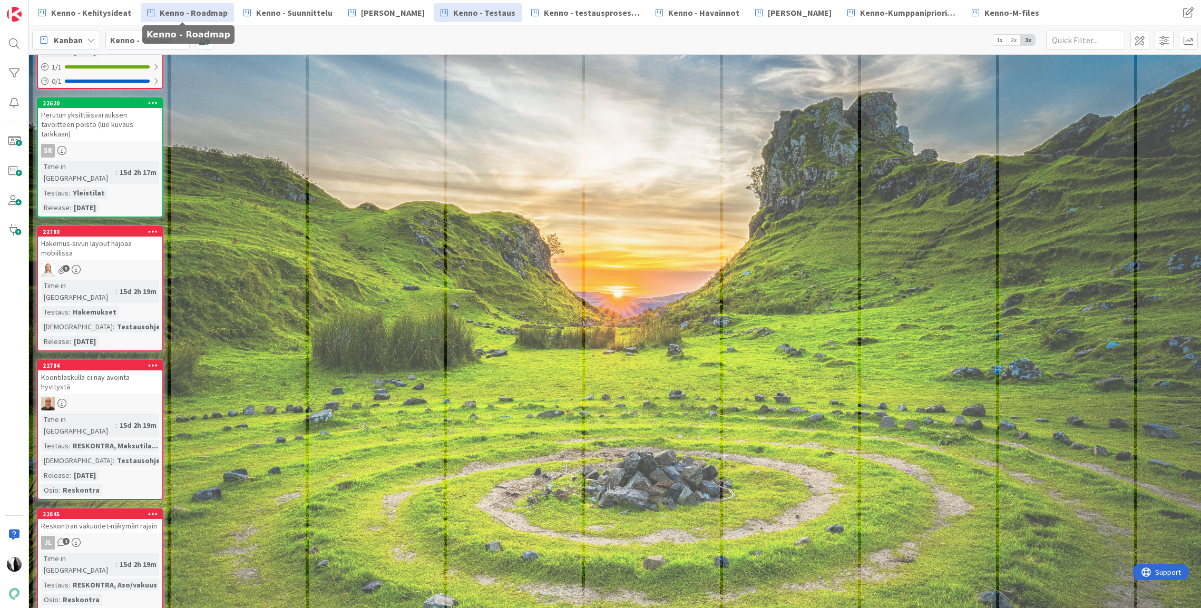
click at [209, 14] on span "Kenno - Roadmap" at bounding box center [194, 12] width 68 height 13
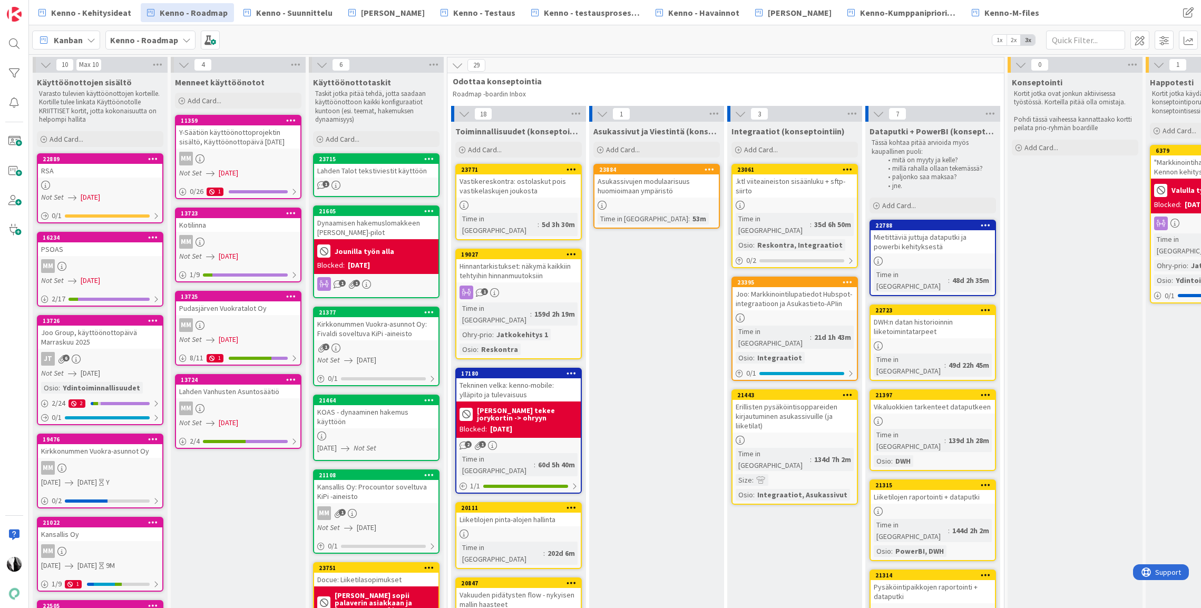
click at [102, 176] on div "RSA" at bounding box center [100, 171] width 124 height 14
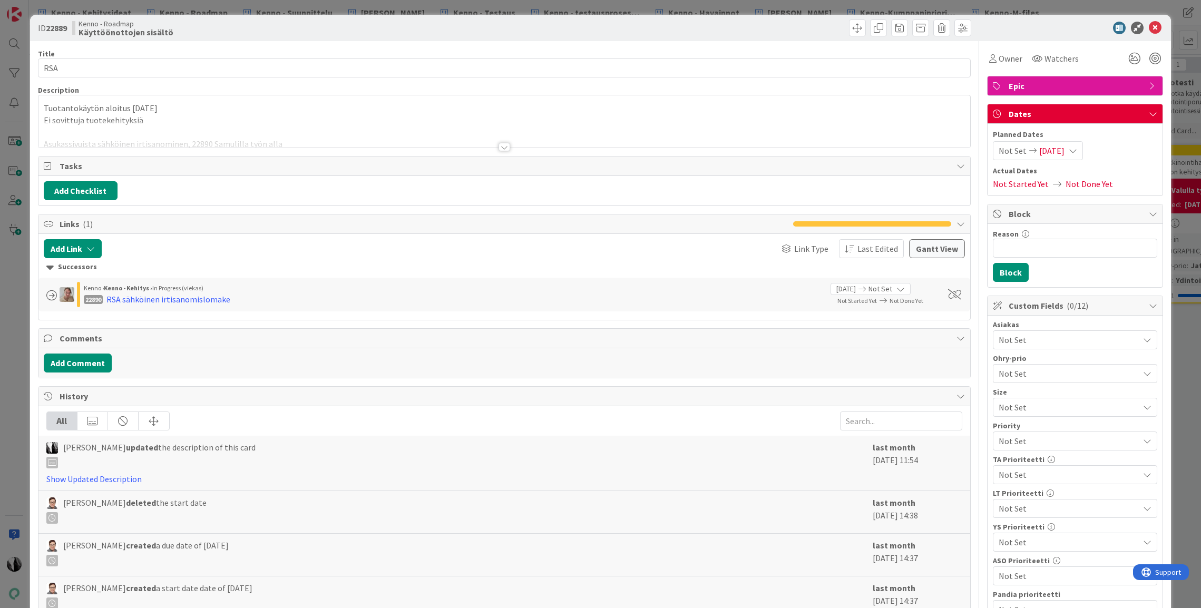
click at [503, 147] on div at bounding box center [504, 147] width 12 height 8
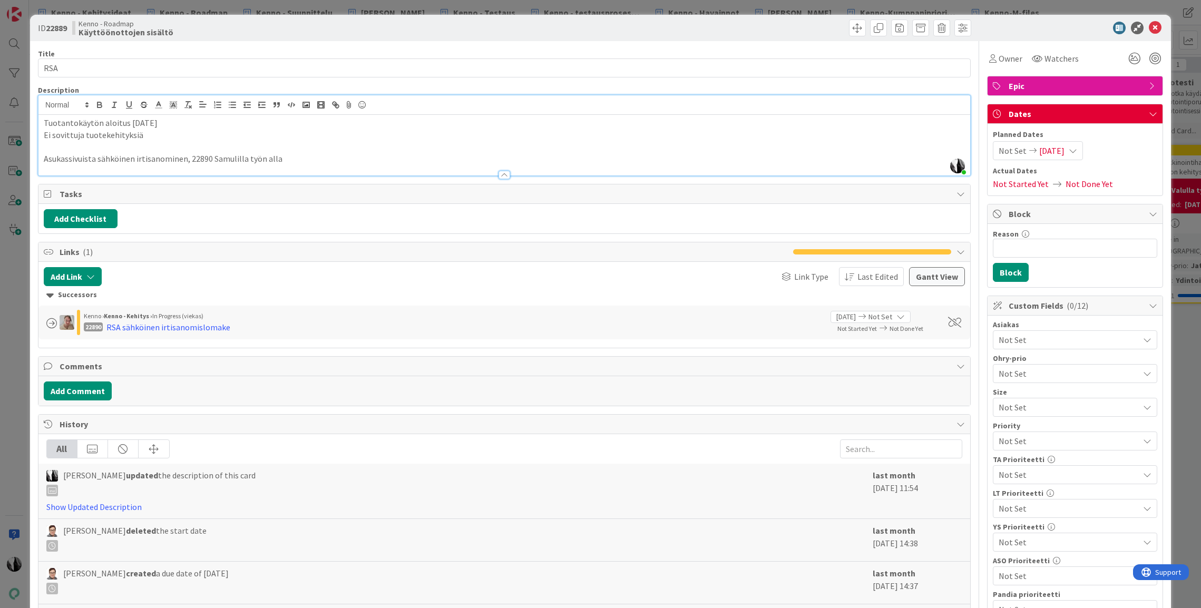
click at [1063, 30] on div at bounding box center [1069, 28] width 187 height 13
click at [1154, 26] on icon at bounding box center [1155, 28] width 13 height 13
